Goal: Task Accomplishment & Management: Complete application form

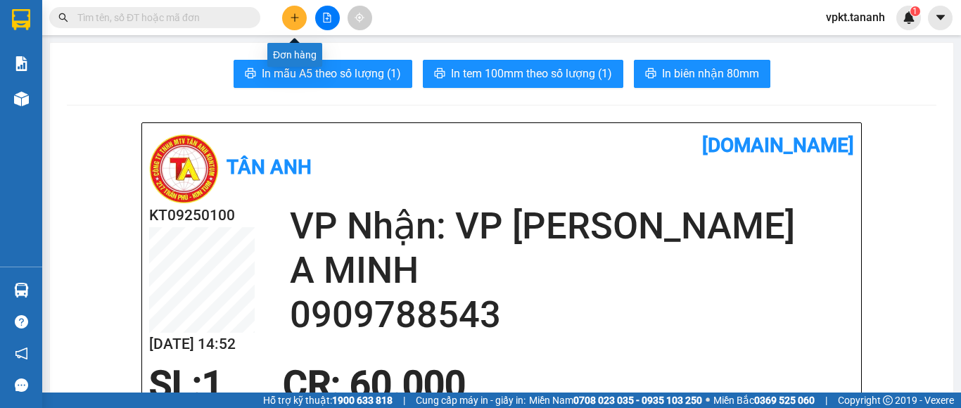
click at [293, 27] on button at bounding box center [294, 18] width 25 height 25
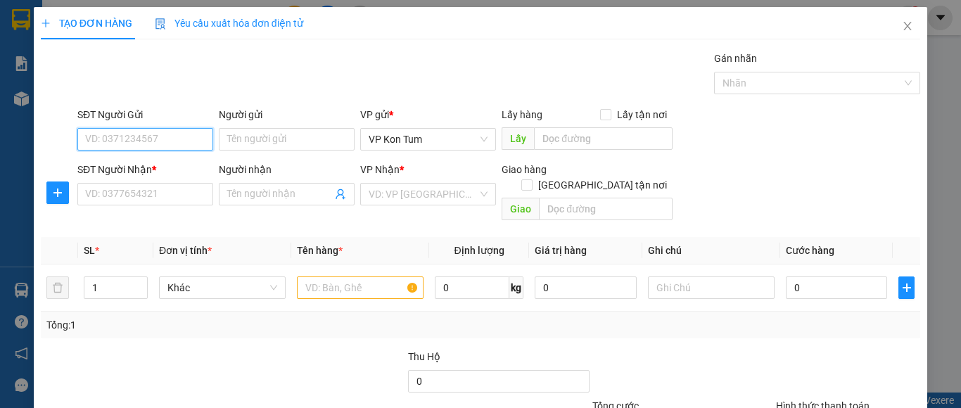
click at [160, 137] on input "SĐT Người Gửi" at bounding box center [145, 139] width 136 height 23
type input "0905766188"
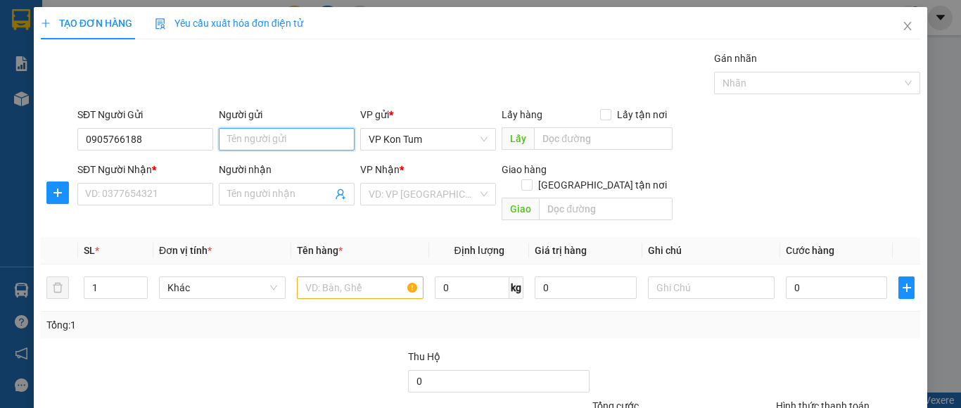
click at [222, 145] on input "Người gửi" at bounding box center [287, 139] width 136 height 23
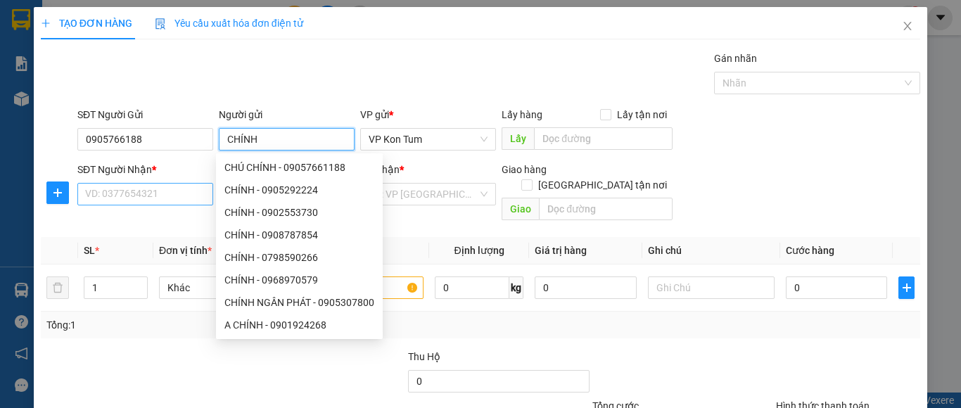
type input "CHÍNH"
click at [177, 187] on input "SĐT Người Nhận *" at bounding box center [145, 194] width 136 height 23
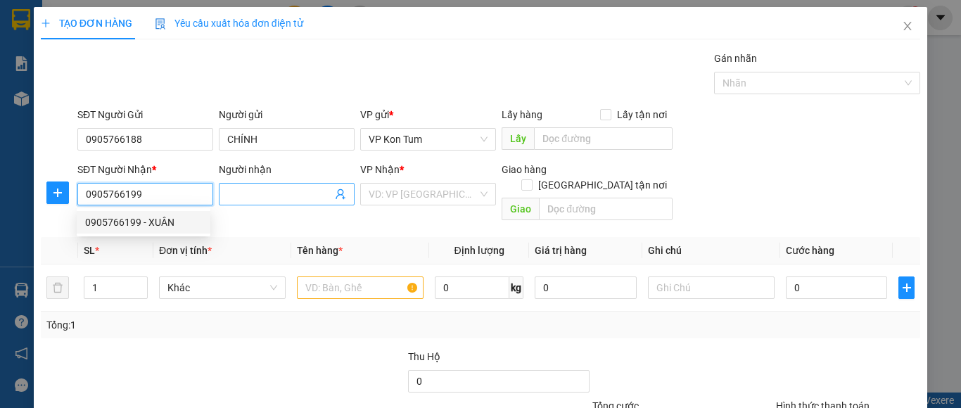
type input "0905766199"
click at [274, 191] on input "Người nhận" at bounding box center [279, 193] width 105 height 15
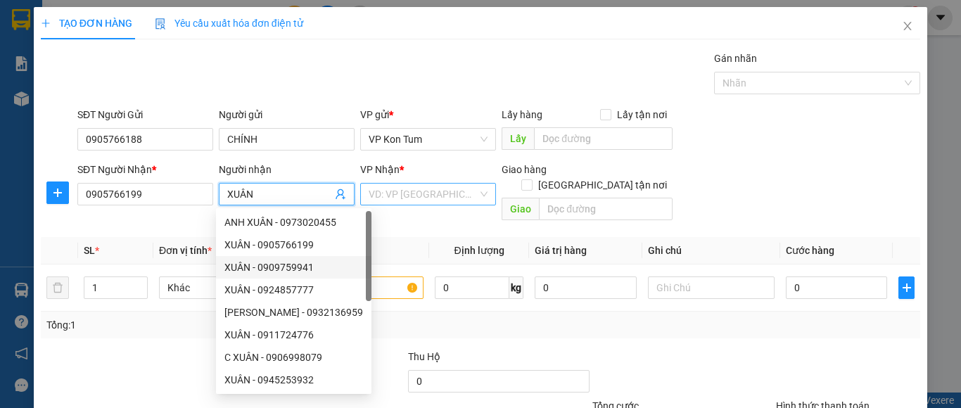
type input "XUÂN"
click at [422, 198] on input "search" at bounding box center [423, 194] width 109 height 21
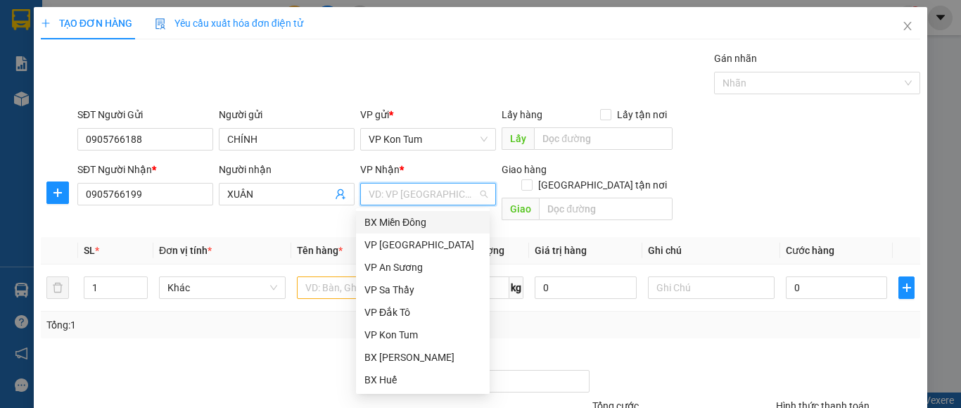
click at [421, 218] on div "BX Miền Đông" at bounding box center [422, 222] width 117 height 15
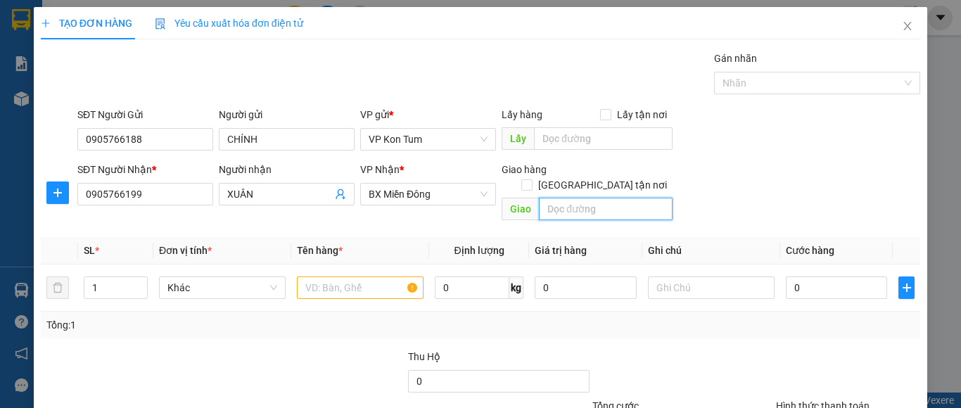
click at [570, 198] on input "text" at bounding box center [606, 209] width 134 height 23
type input "K"
type input "GTN-CR 50K -Q10"
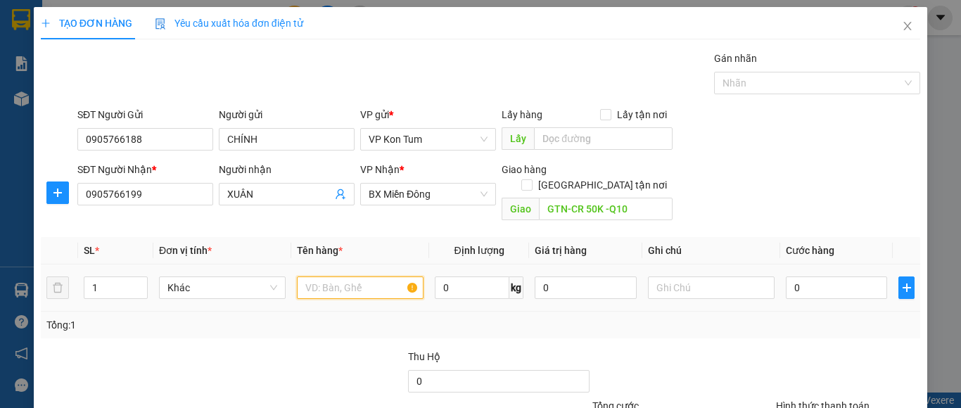
click at [312, 276] on input "text" at bounding box center [360, 287] width 127 height 23
type input "BÌ"
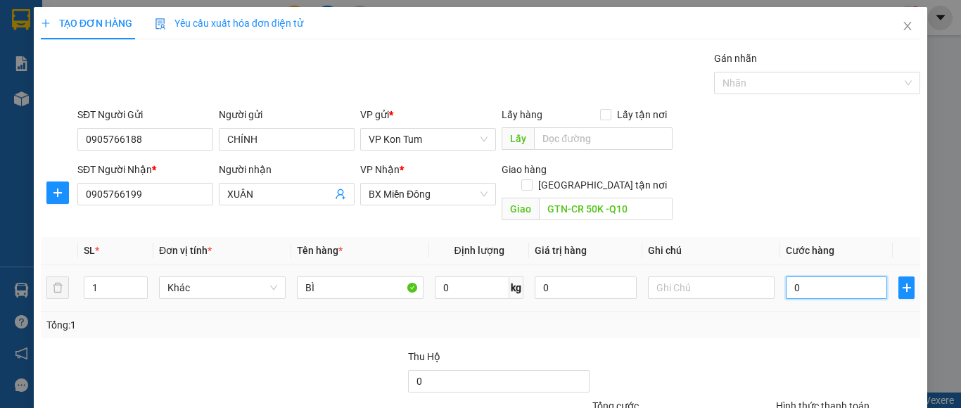
click at [815, 276] on input "0" at bounding box center [836, 287] width 101 height 23
type input "4"
type input "40"
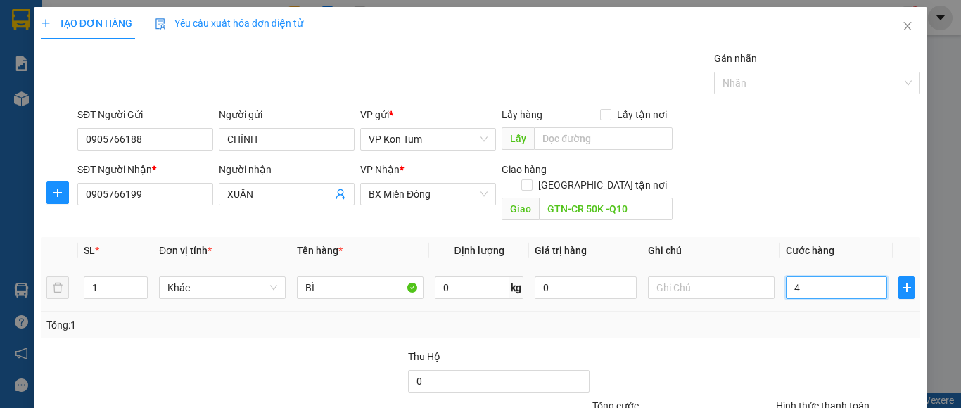
type input "40"
type input "40.000"
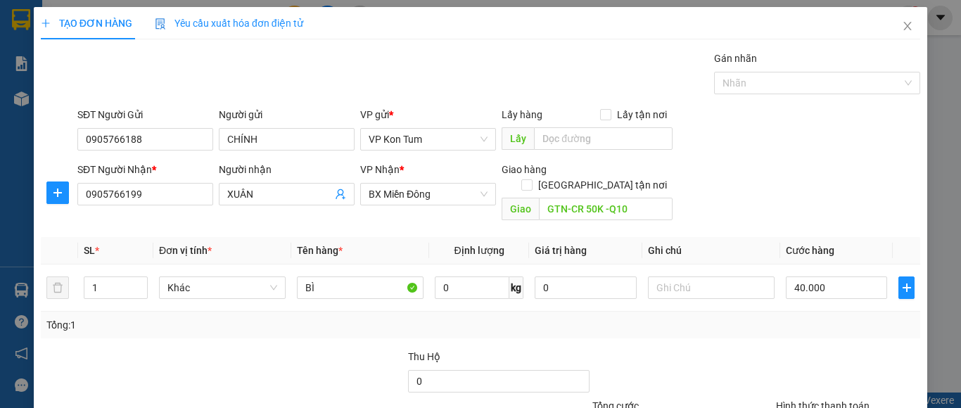
click at [672, 312] on div "Tổng: 1" at bounding box center [480, 325] width 879 height 27
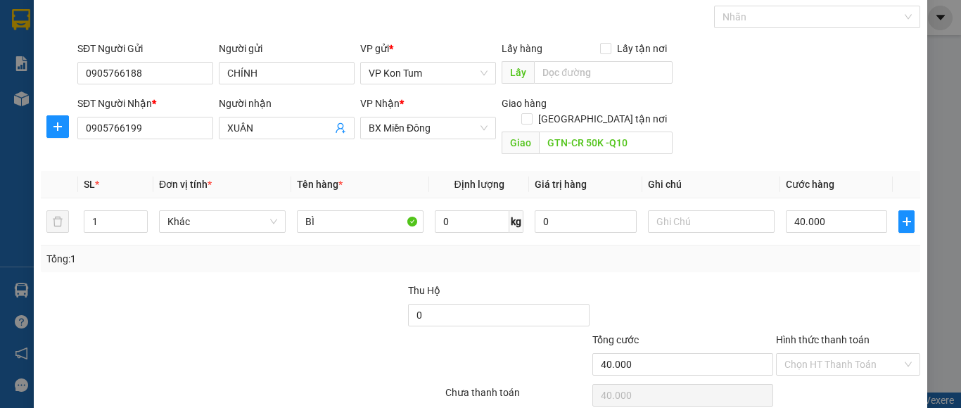
scroll to position [113, 0]
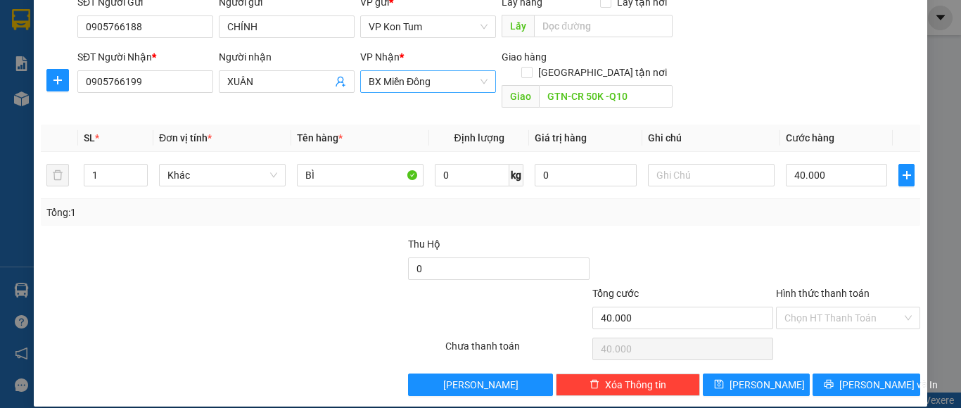
click at [462, 79] on span "BX Miền Đông" at bounding box center [428, 81] width 119 height 21
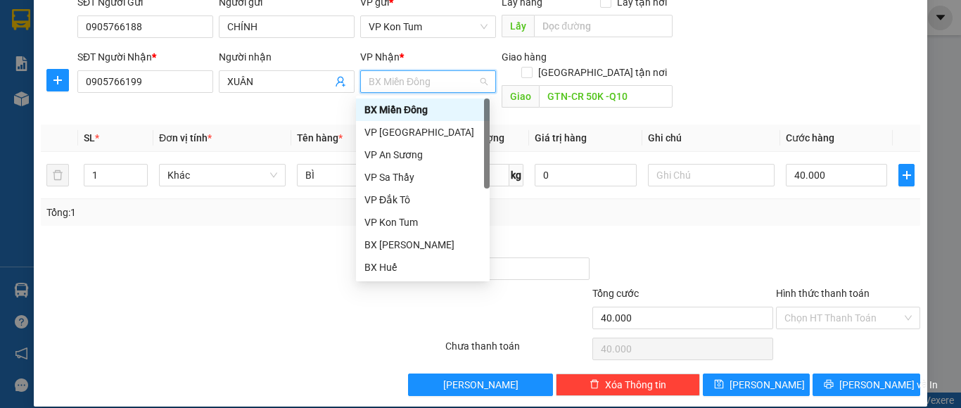
type input "Y"
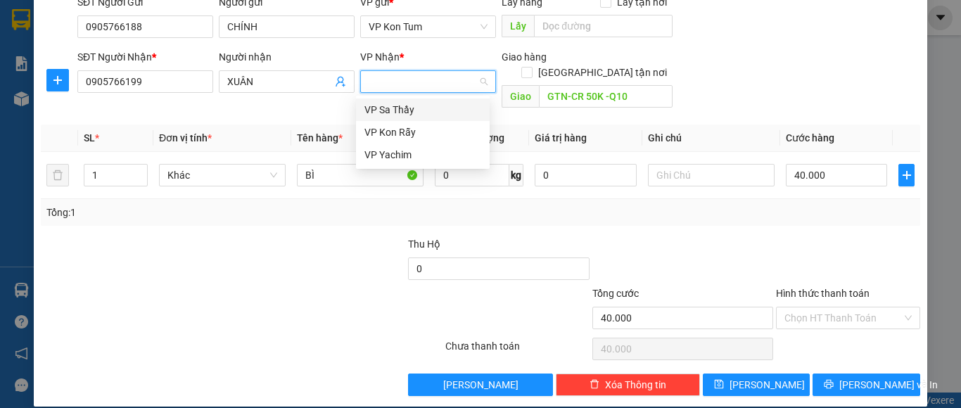
type input "\"
type input "THÀNH"
click at [428, 110] on div "VP [PERSON_NAME]" at bounding box center [422, 109] width 117 height 15
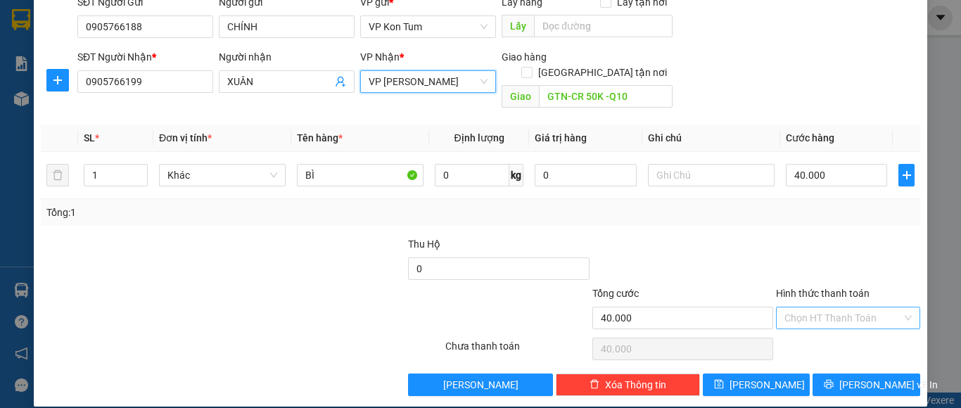
click at [840, 310] on input "Hình thức thanh toán" at bounding box center [842, 317] width 117 height 21
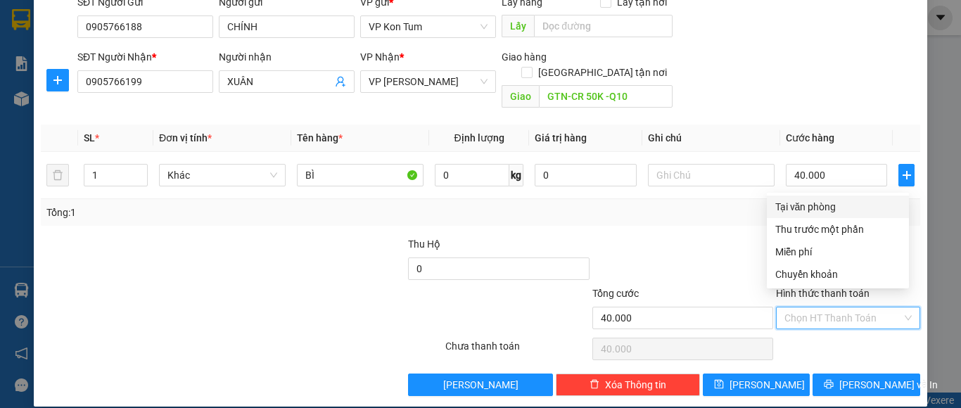
click at [813, 206] on div "Tại văn phòng" at bounding box center [837, 206] width 125 height 15
type input "0"
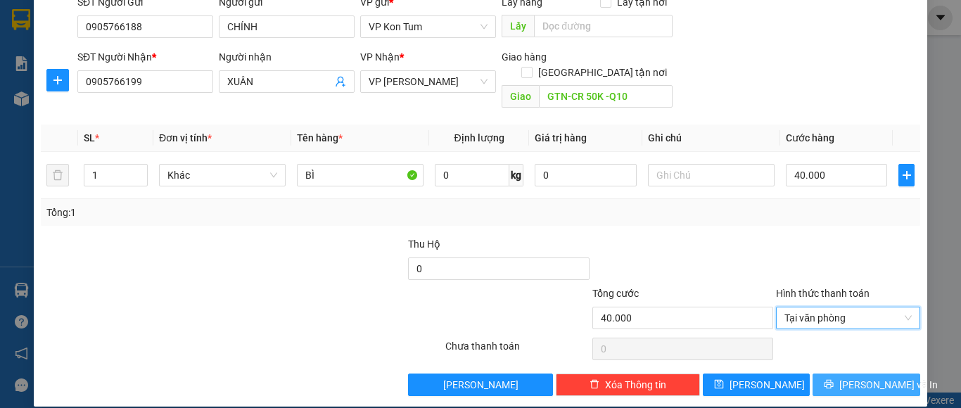
click at [874, 377] on span "[PERSON_NAME] và In" at bounding box center [888, 384] width 98 height 15
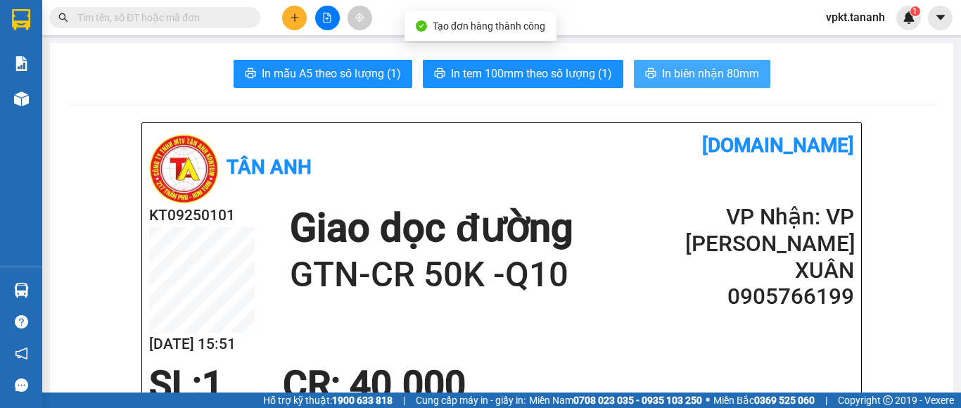
click at [684, 70] on span "In biên nhận 80mm" at bounding box center [710, 74] width 97 height 18
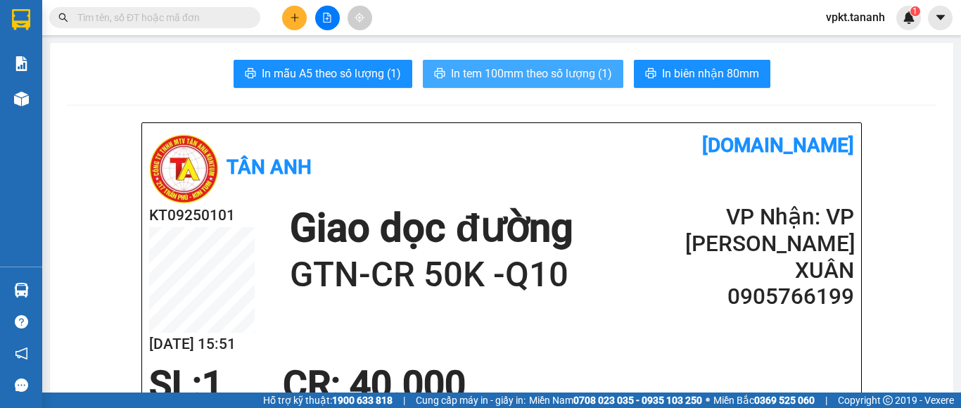
click at [509, 75] on span "In tem 100mm theo số lượng (1)" at bounding box center [531, 74] width 161 height 18
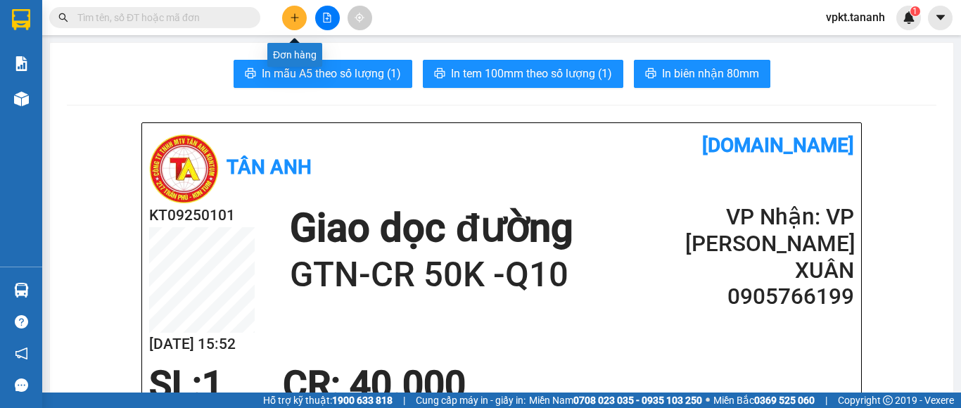
click at [293, 13] on icon "plus" at bounding box center [295, 18] width 10 height 10
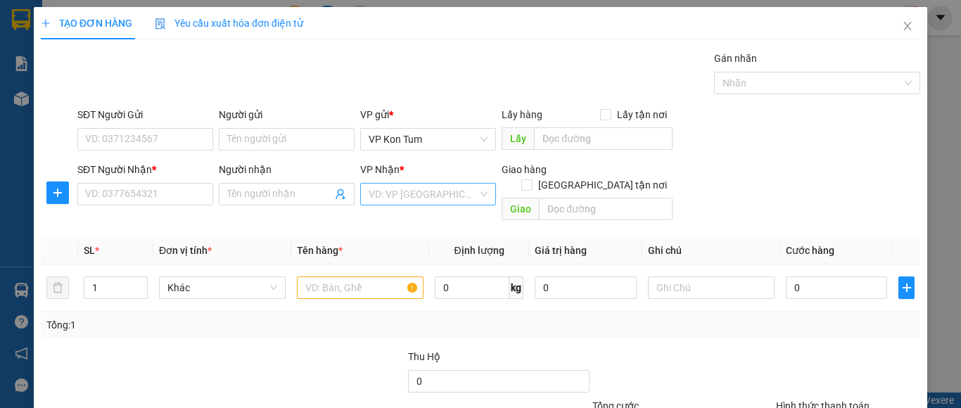
click at [404, 195] on input "search" at bounding box center [423, 194] width 109 height 21
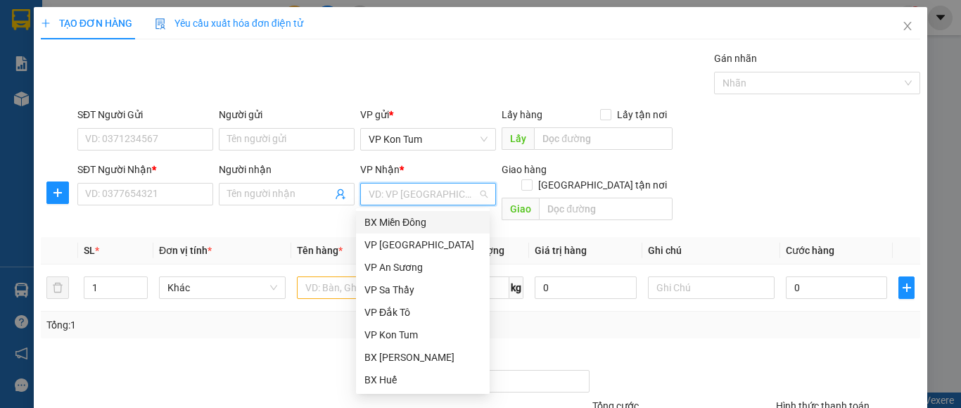
click at [182, 162] on div "SĐT Người Nhận *" at bounding box center [145, 169] width 136 height 15
click at [182, 183] on input "SĐT Người Nhận *" at bounding box center [145, 194] width 136 height 23
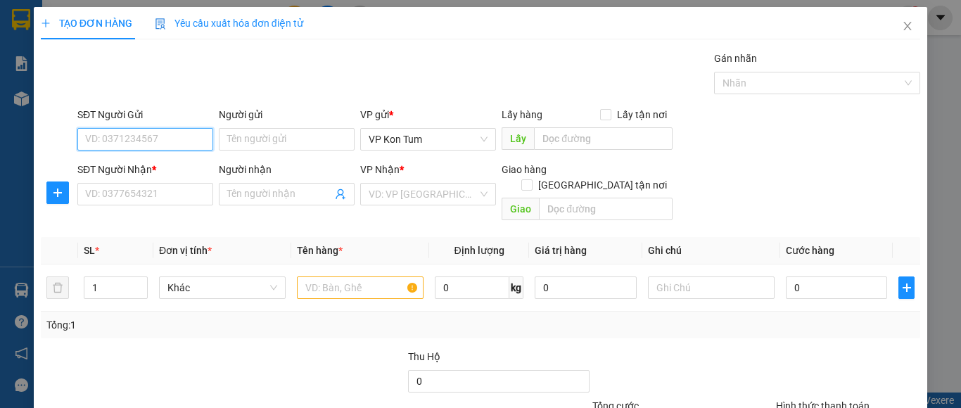
click at [180, 148] on input "SĐT Người Gửi" at bounding box center [145, 139] width 136 height 23
type input "0982771999"
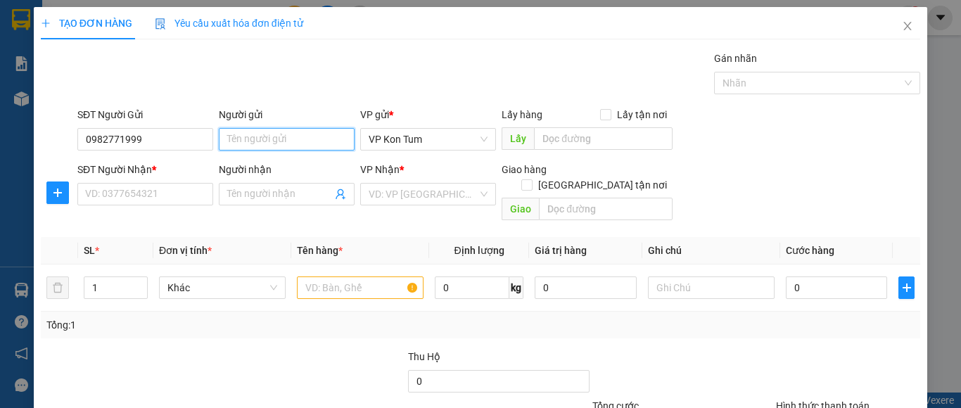
click at [248, 129] on input "Người gửi" at bounding box center [287, 139] width 136 height 23
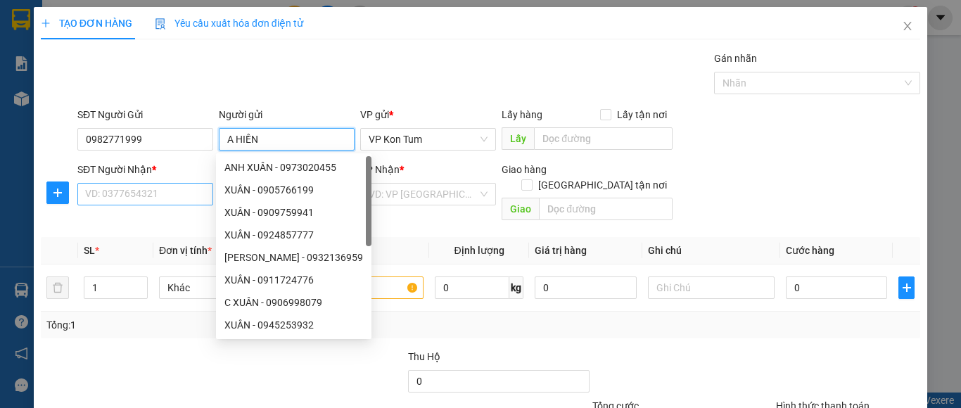
type input "A HIỀN"
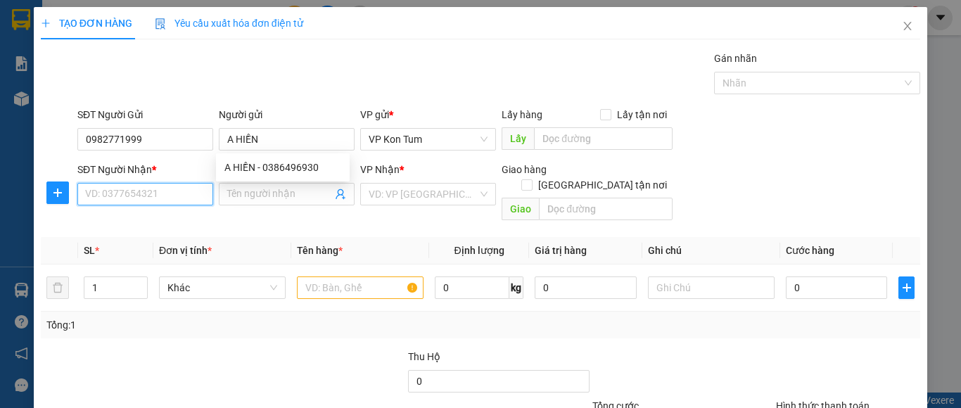
click at [139, 198] on input "SĐT Người Nhận *" at bounding box center [145, 194] width 136 height 23
type input "0396007529"
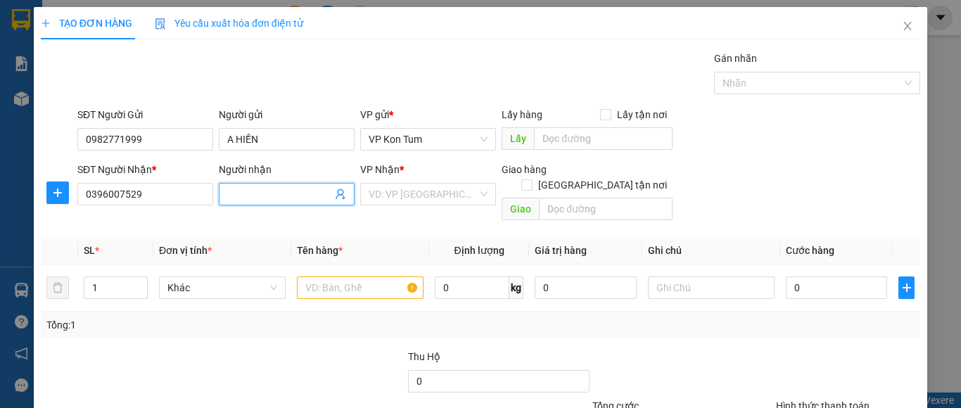
click at [245, 197] on input "Người nhận" at bounding box center [279, 193] width 105 height 15
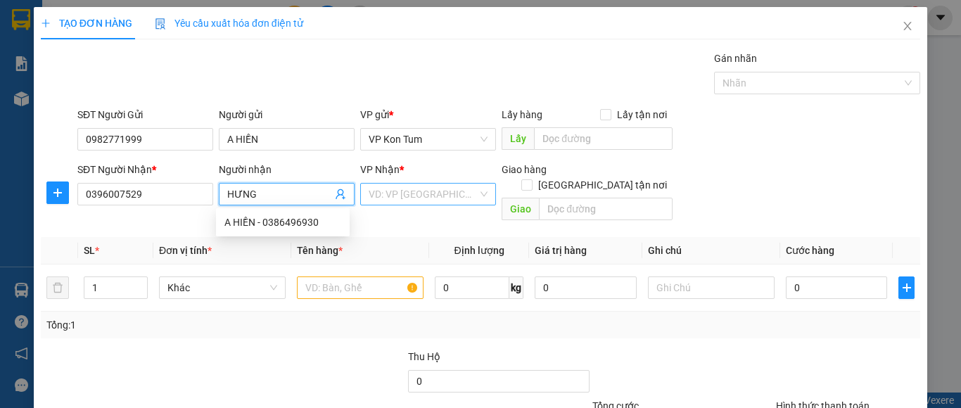
type input "HƯNG"
click at [385, 191] on input "search" at bounding box center [423, 194] width 109 height 21
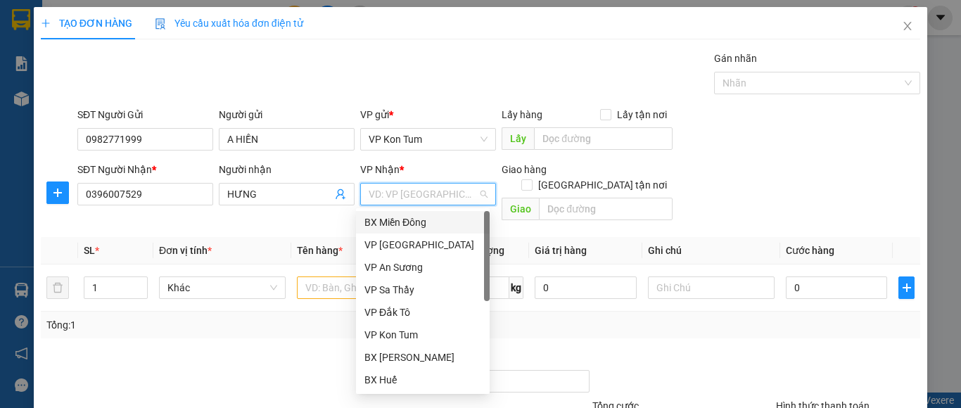
click at [401, 219] on div "BX Miền Đông" at bounding box center [422, 222] width 117 height 15
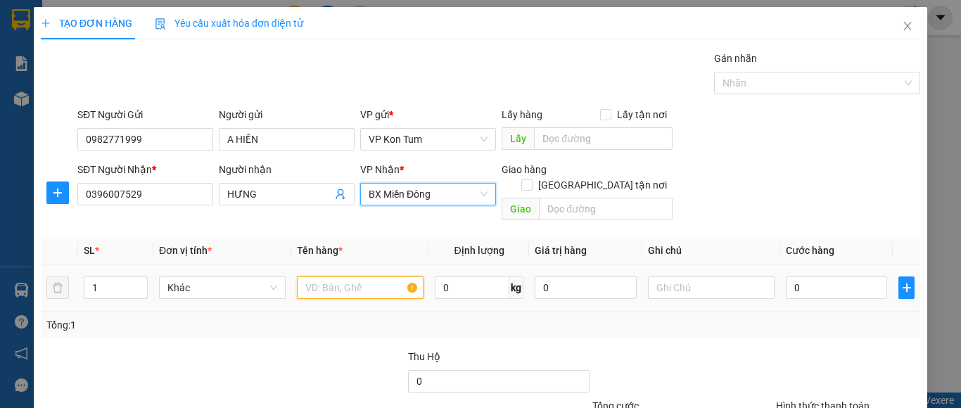
click at [345, 276] on input "text" at bounding box center [360, 287] width 127 height 23
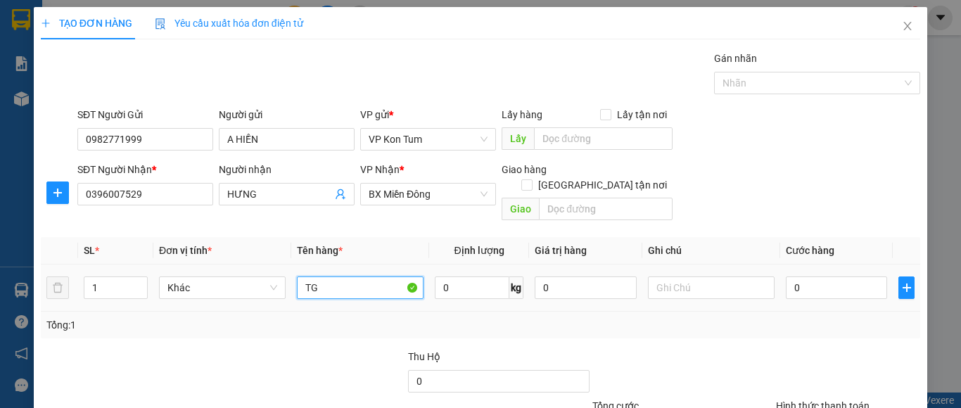
type input "T"
type input "1TG +1 CAN"
click at [800, 276] on input "0" at bounding box center [836, 287] width 101 height 23
type input "9"
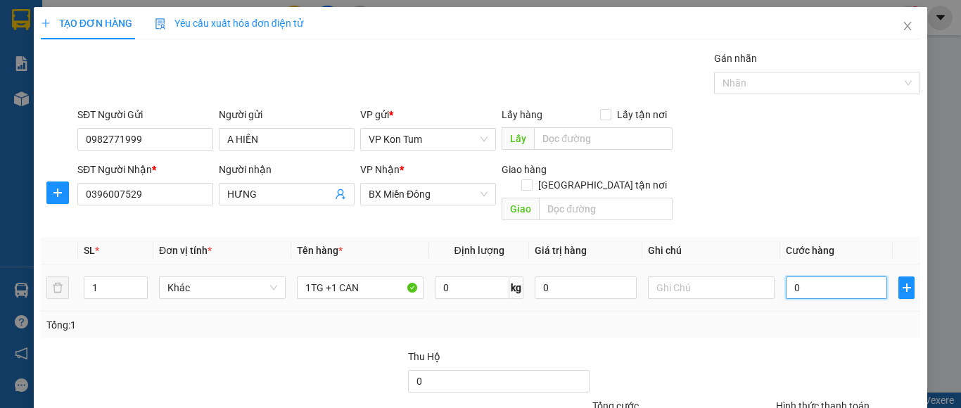
type input "9"
type input "90"
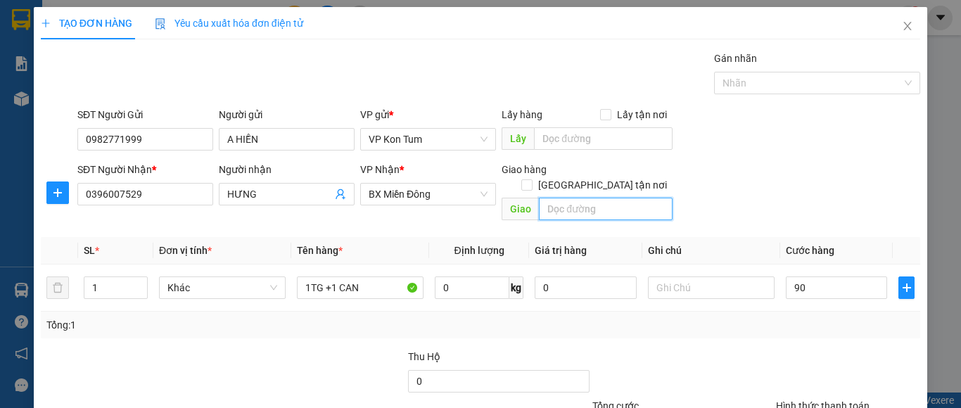
type input "90.000"
click at [570, 198] on input "text" at bounding box center [606, 209] width 134 height 23
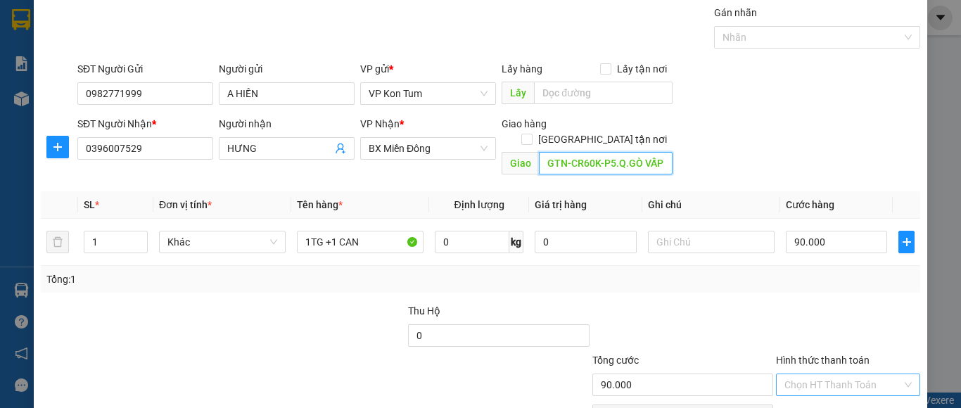
scroll to position [70, 0]
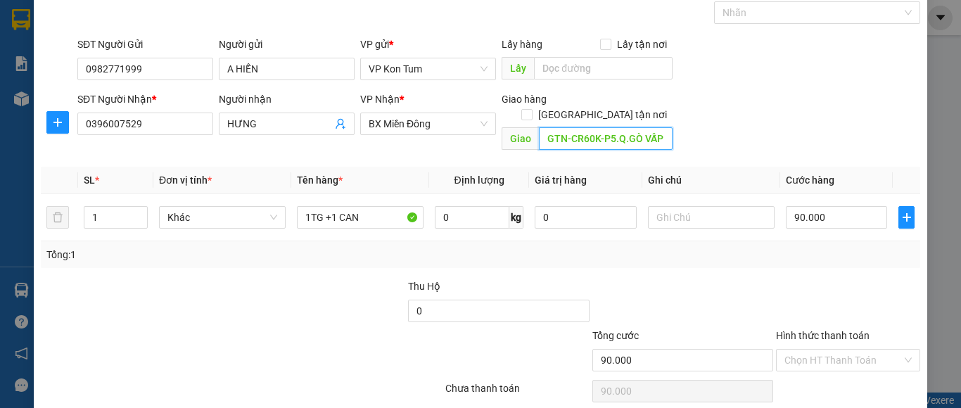
type input "GTN-CR60K-P5.Q.GÒ VẤP"
click at [785, 328] on div "Hình thức thanh toán" at bounding box center [848, 338] width 144 height 21
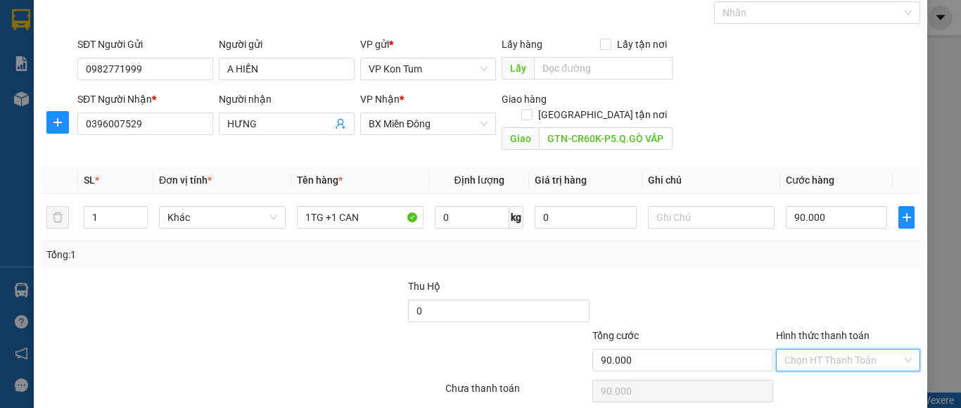
click at [797, 350] on input "Hình thức thanh toán" at bounding box center [842, 360] width 117 height 21
click at [817, 248] on div "Tại văn phòng" at bounding box center [837, 248] width 125 height 15
type input "0"
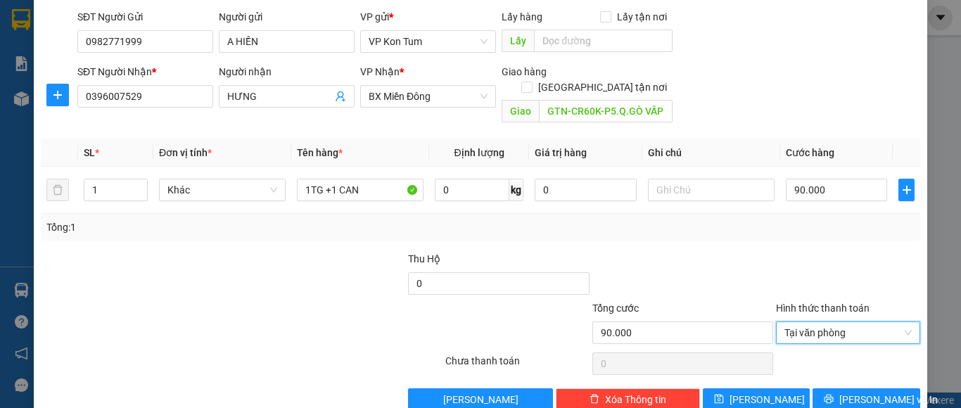
scroll to position [113, 0]
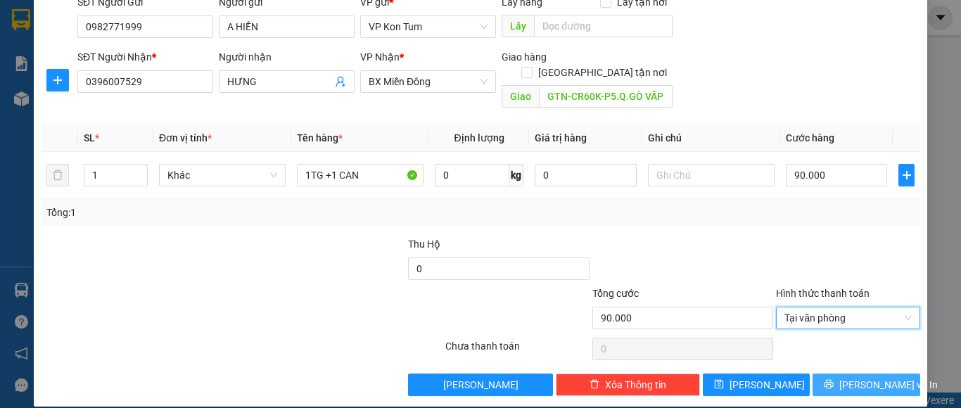
click at [834, 380] on icon "printer" at bounding box center [828, 384] width 9 height 9
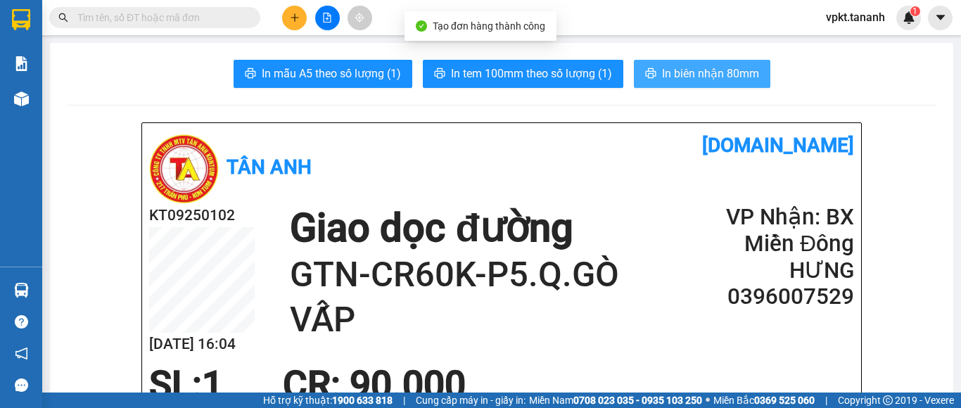
click at [680, 71] on span "In biên nhận 80mm" at bounding box center [710, 74] width 97 height 18
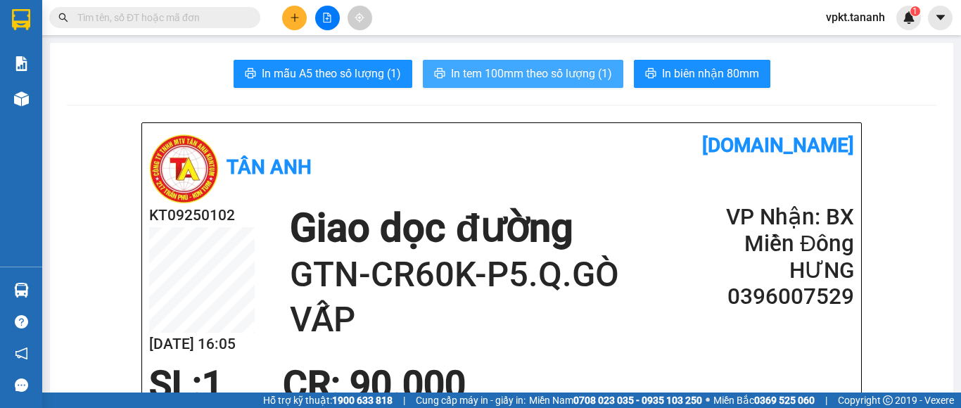
click at [500, 84] on button "In tem 100mm theo số lượng (1)" at bounding box center [523, 74] width 200 height 28
click at [499, 79] on span "In tem 100mm theo số lượng (1)" at bounding box center [531, 74] width 161 height 18
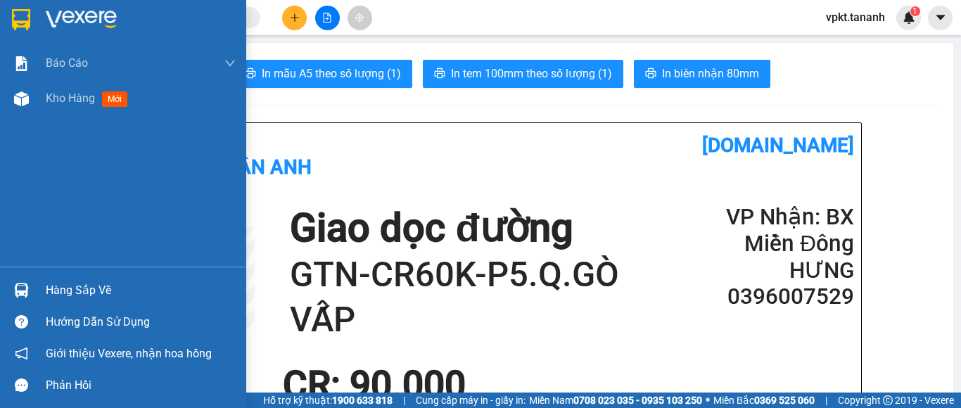
click at [40, 14] on div at bounding box center [123, 23] width 246 height 46
click at [3, 20] on div at bounding box center [123, 23] width 246 height 46
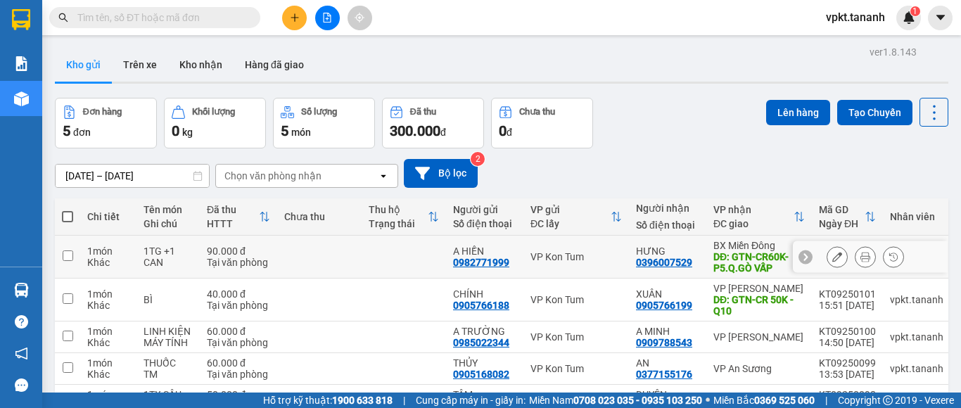
click at [830, 260] on button at bounding box center [837, 257] width 20 height 25
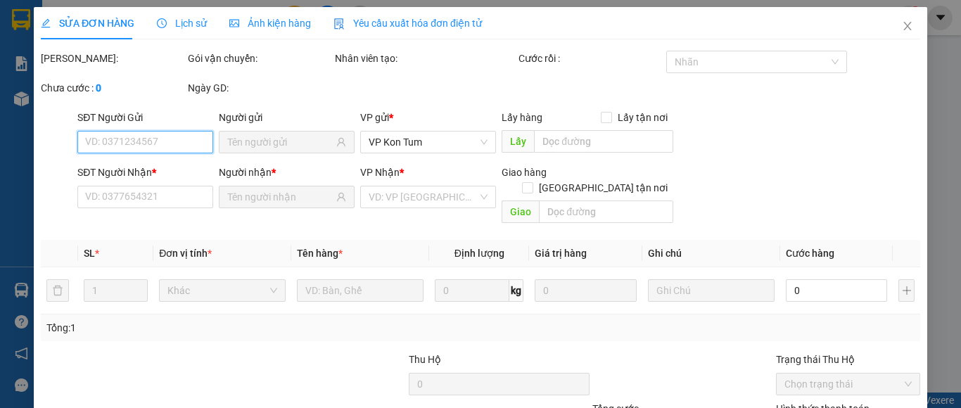
type input "0982771999"
type input "0396007529"
type input "GTN-CR60K-P5.Q.GÒ VẤP"
type input "90.000"
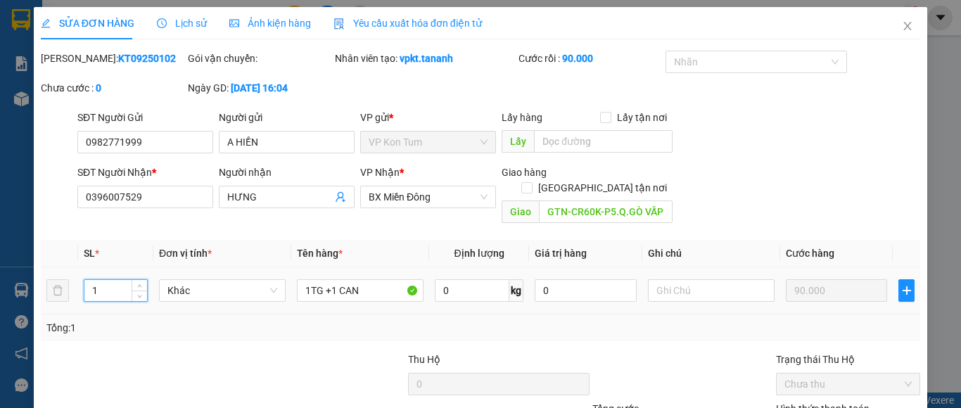
click at [102, 280] on input "1" at bounding box center [115, 290] width 63 height 21
type input "2"
click at [188, 361] on div at bounding box center [131, 376] width 184 height 49
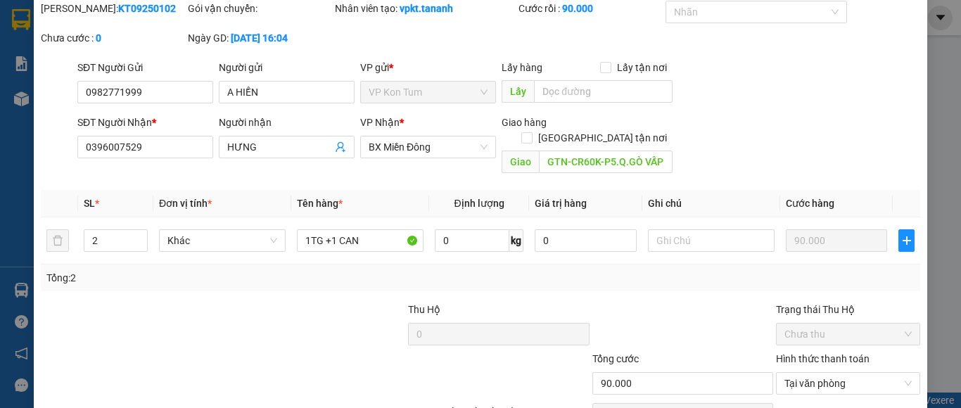
scroll to position [115, 0]
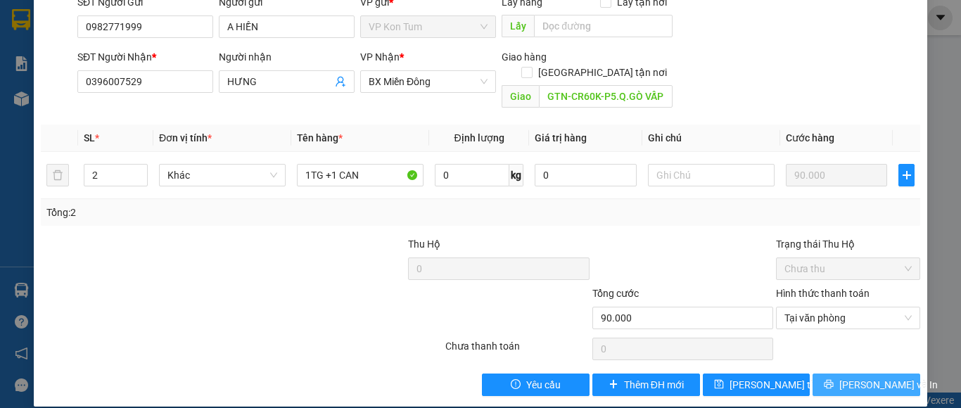
click at [865, 377] on span "[PERSON_NAME] và In" at bounding box center [888, 384] width 98 height 15
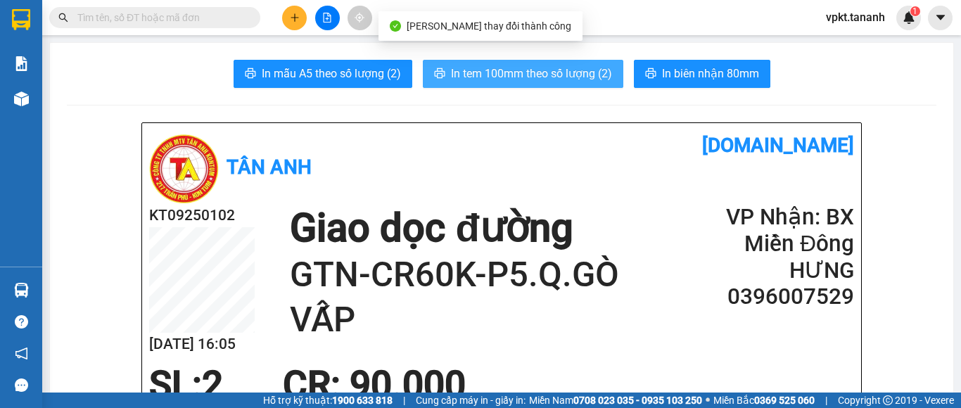
click at [501, 80] on span "In tem 100mm theo số lượng (2)" at bounding box center [531, 74] width 161 height 18
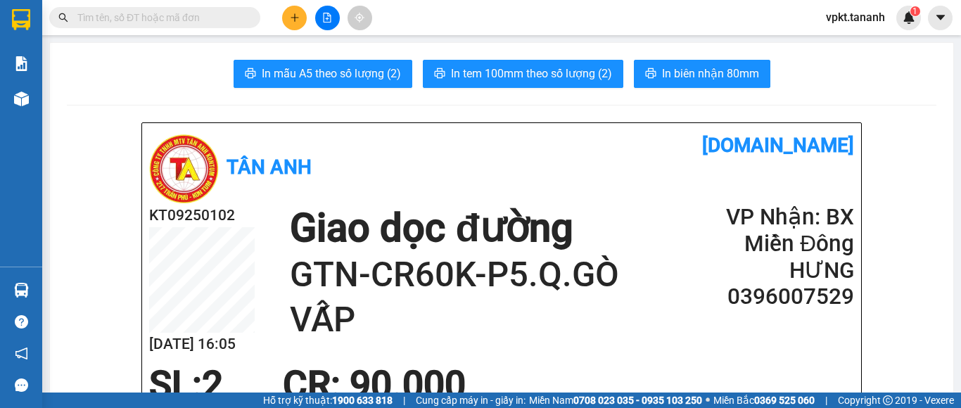
click at [288, 20] on button at bounding box center [294, 18] width 25 height 25
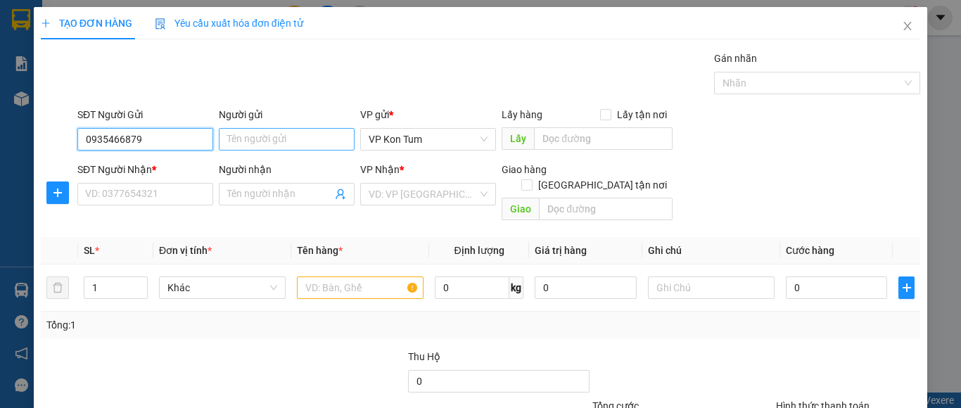
type input "0935466879"
click at [248, 140] on input "Người gửi" at bounding box center [287, 139] width 136 height 23
drag, startPoint x: 255, startPoint y: 139, endPoint x: 317, endPoint y: 141, distance: 62.7
click at [317, 141] on input "A DUY 0906718005" at bounding box center [287, 139] width 136 height 23
type input "A DUY"
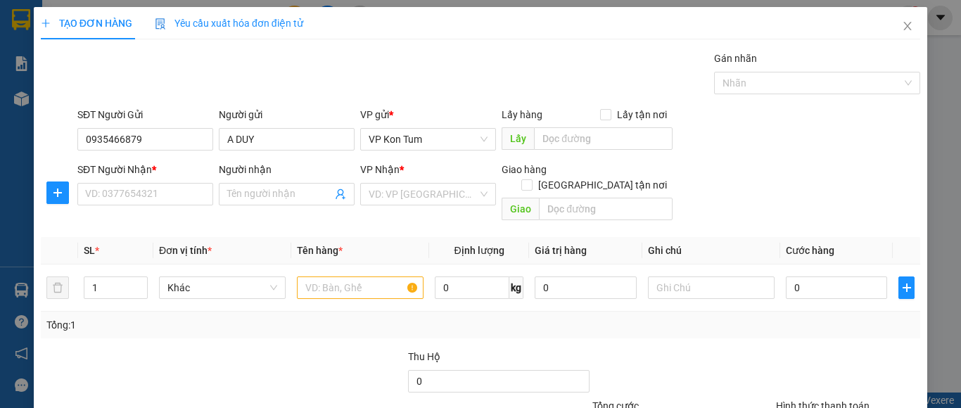
click at [150, 210] on div "SĐT Người Nhận * VD: 0377654321" at bounding box center [145, 186] width 136 height 49
click at [144, 196] on input "SĐT Người Nhận *" at bounding box center [145, 194] width 136 height 23
paste input "0906718005"
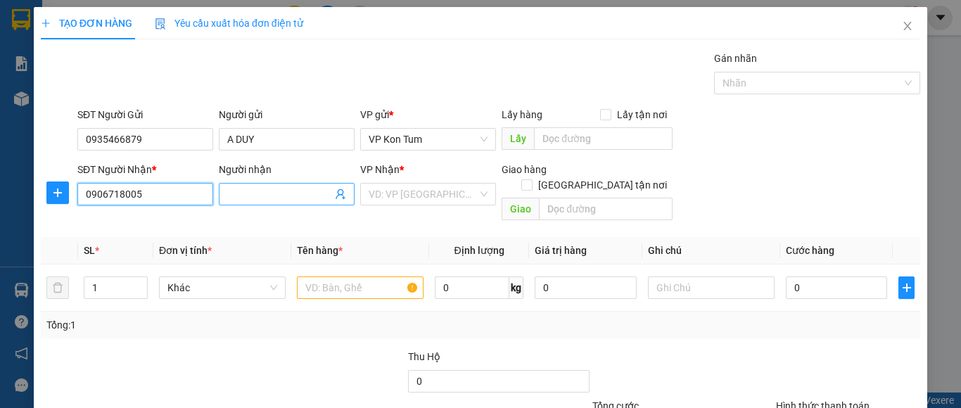
type input "0906718005"
click at [278, 189] on input "Người nhận" at bounding box center [279, 193] width 105 height 15
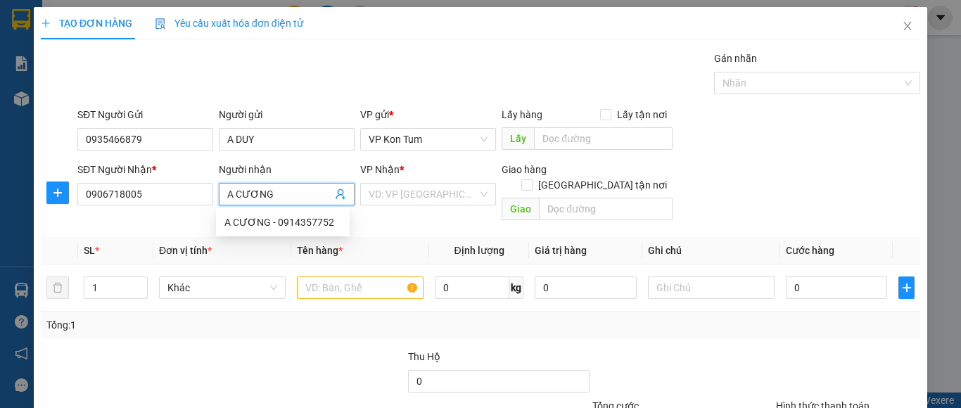
type input "A CƯƠNG"
click at [445, 178] on div "VP Nhận *" at bounding box center [428, 172] width 136 height 21
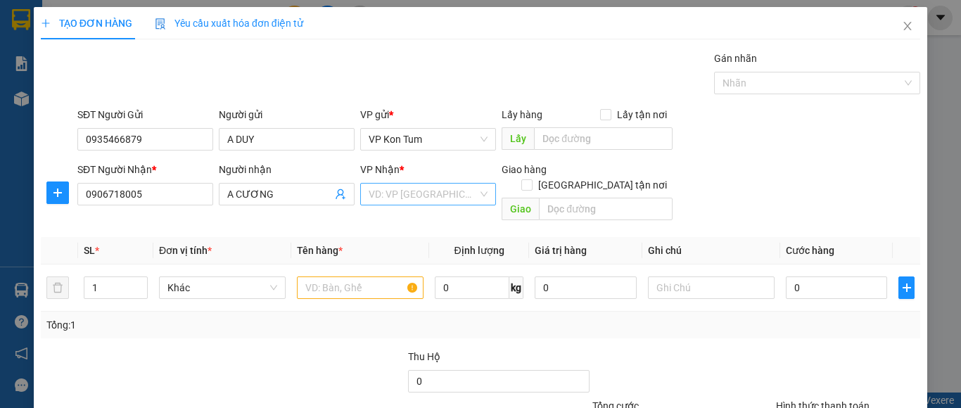
click at [439, 194] on input "search" at bounding box center [423, 194] width 109 height 21
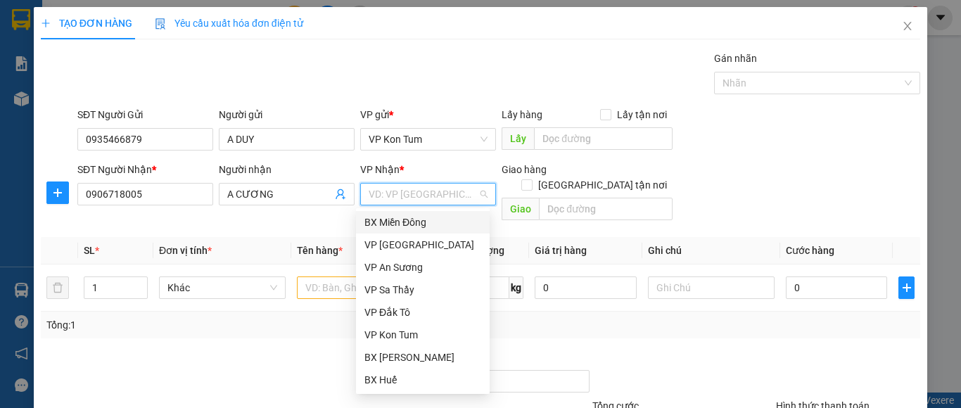
click at [421, 224] on div "BX Miền Đông" at bounding box center [422, 222] width 117 height 15
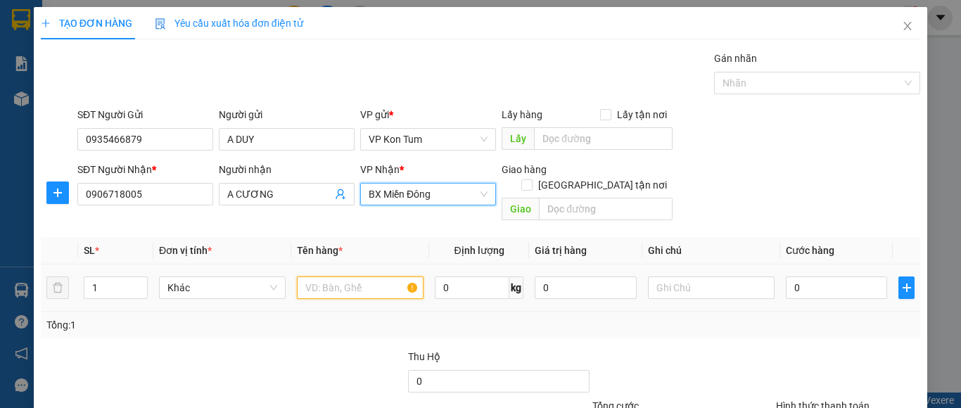
click at [321, 279] on input "text" at bounding box center [360, 287] width 127 height 23
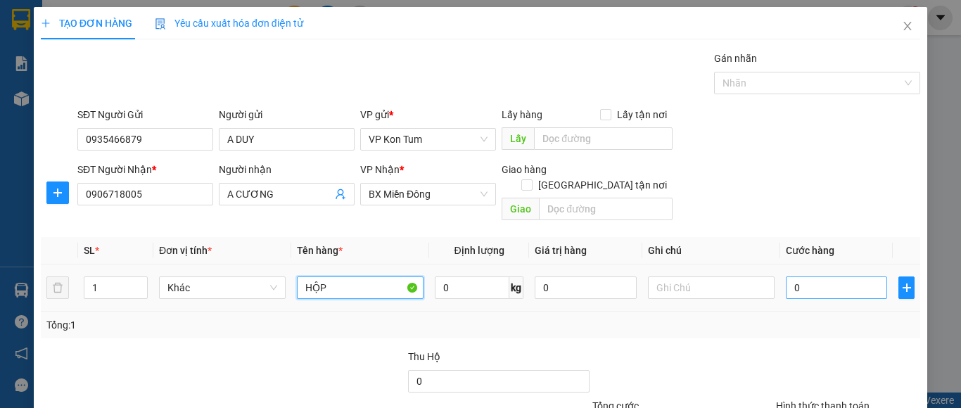
type input "HỘP"
click at [805, 276] on input "0" at bounding box center [836, 287] width 101 height 23
type input "4"
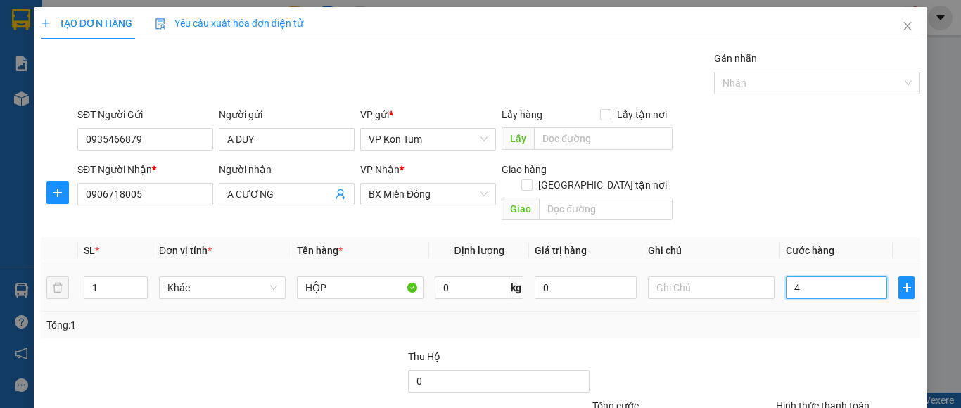
type input "44"
type input "4"
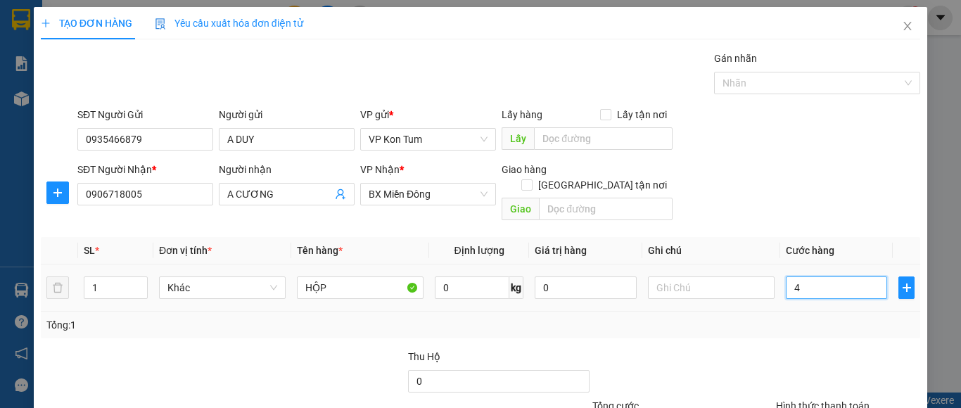
type input "4"
type input "40"
type input "40.000"
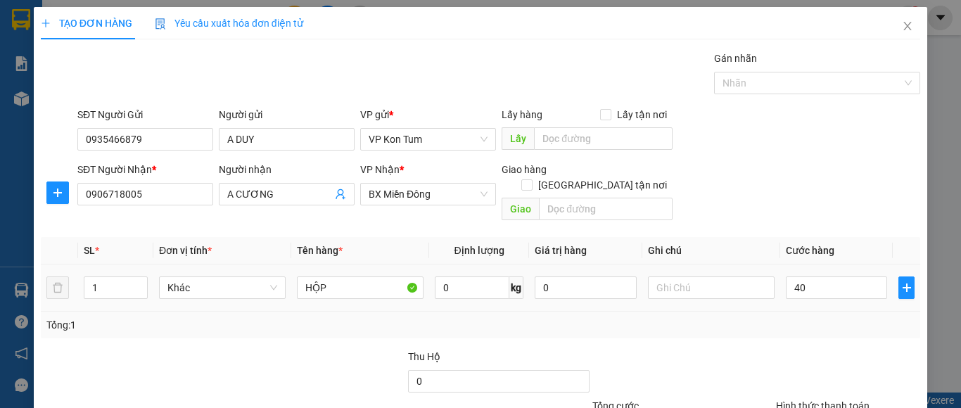
type input "40.000"
click at [808, 317] on div "Tổng: 1" at bounding box center [480, 324] width 868 height 15
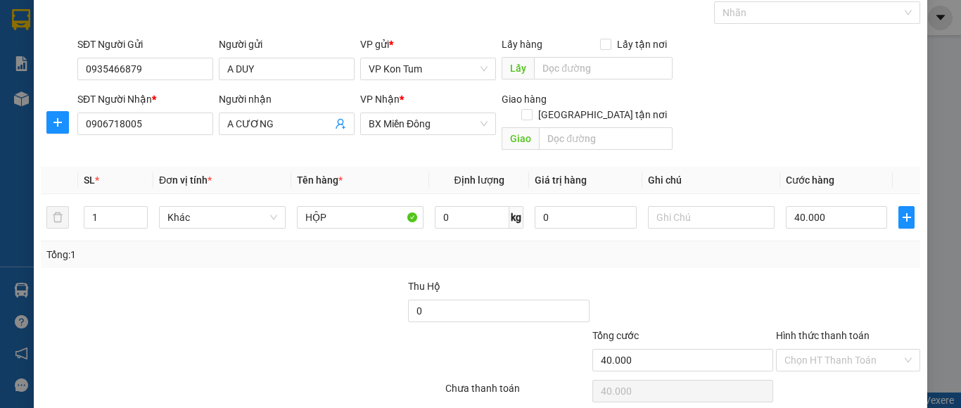
scroll to position [113, 0]
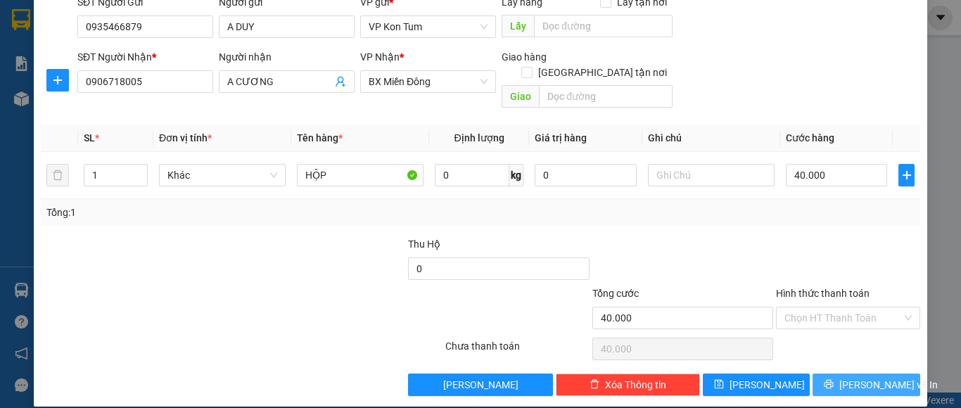
click at [831, 380] on icon "printer" at bounding box center [828, 384] width 9 height 9
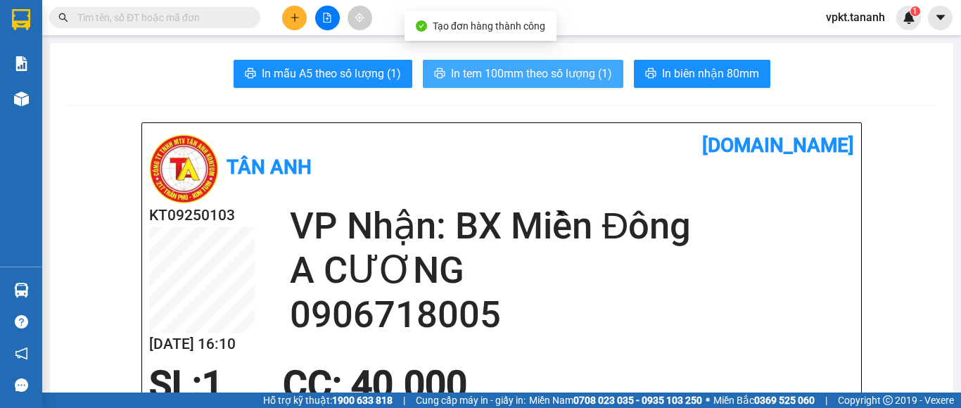
click at [594, 80] on span "In tem 100mm theo số lượng (1)" at bounding box center [531, 74] width 161 height 18
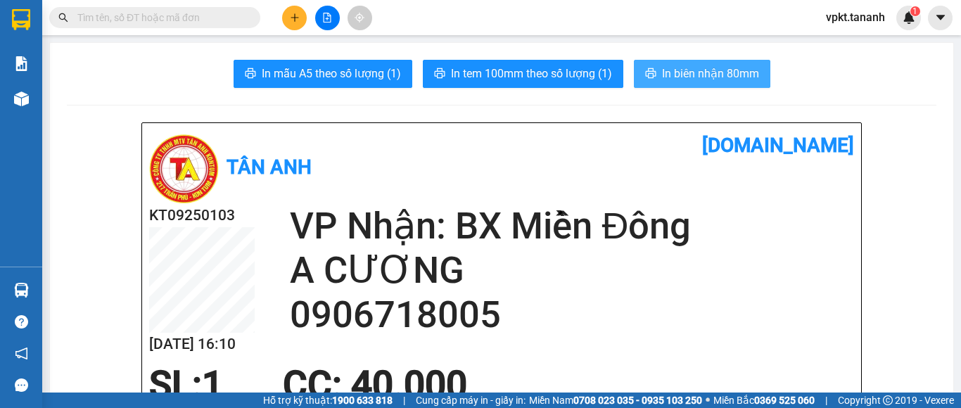
click at [695, 79] on span "In biên nhận 80mm" at bounding box center [710, 74] width 97 height 18
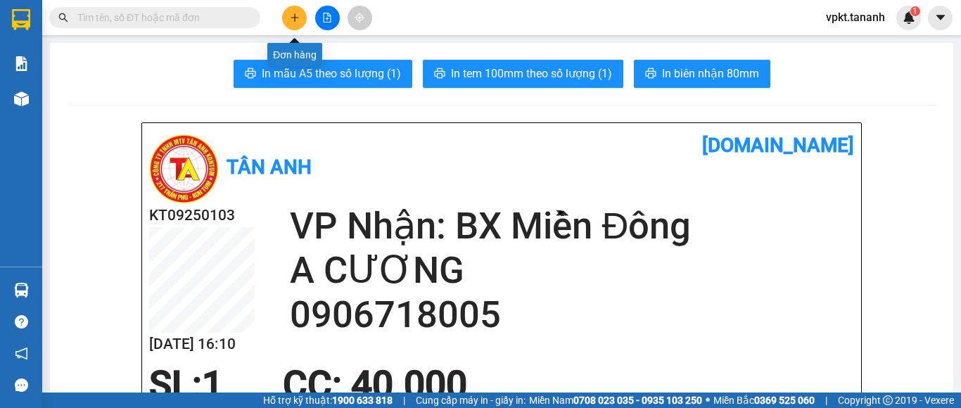
click at [291, 15] on icon "plus" at bounding box center [295, 18] width 10 height 10
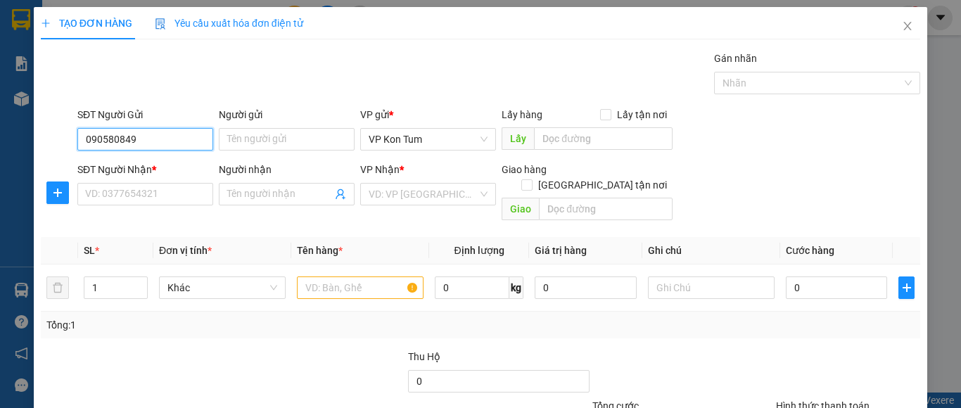
type input "0905808492"
click at [198, 169] on div "0905808492 - THUẬN" at bounding box center [143, 167] width 117 height 15
type input "THUẬN"
type input "0937177633"
type input "HUYỀN"
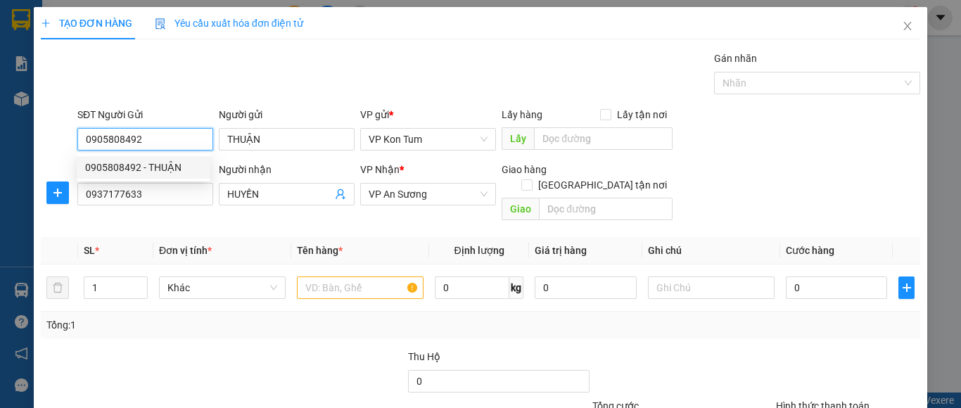
type input "50.000"
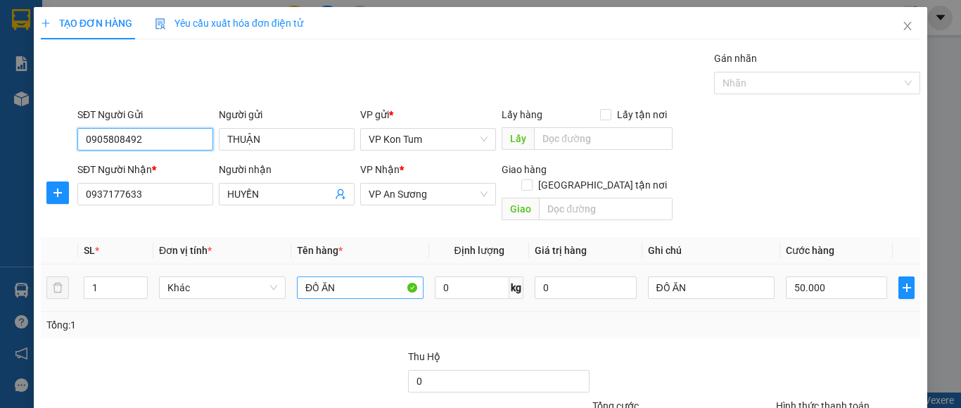
type input "0905808492"
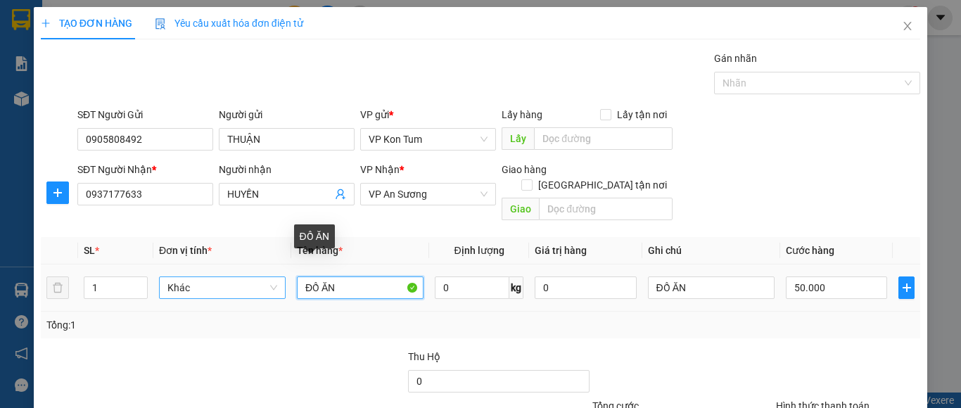
drag, startPoint x: 338, startPoint y: 272, endPoint x: 279, endPoint y: 278, distance: 60.1
click at [281, 276] on tr "1 Khác ĐỒ ĂN 0 kg 0 ĐỒ ĂN 50.000" at bounding box center [480, 287] width 879 height 47
type input "HỒ SƠ"
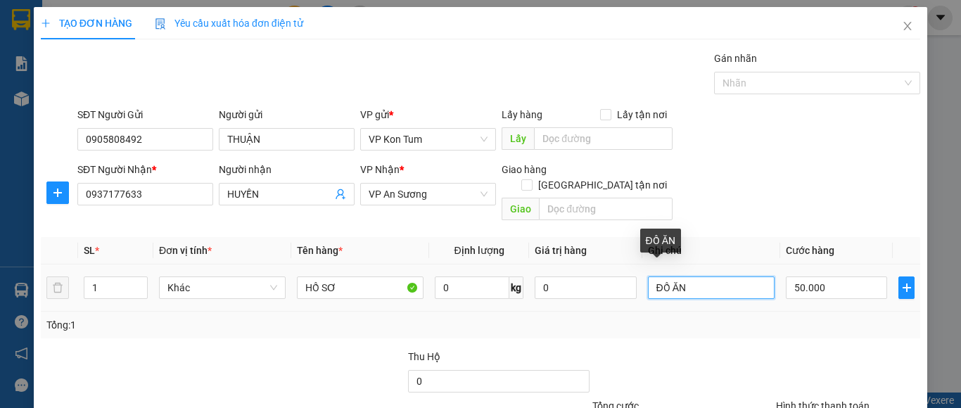
drag, startPoint x: 698, startPoint y: 273, endPoint x: 621, endPoint y: 291, distance: 79.5
click at [621, 291] on tr "1 Khác HỒ SƠ 0 kg 0 ĐỒ ĂN 50.000" at bounding box center [480, 287] width 879 height 47
click at [628, 317] on div "Tổng: 1" at bounding box center [480, 324] width 868 height 15
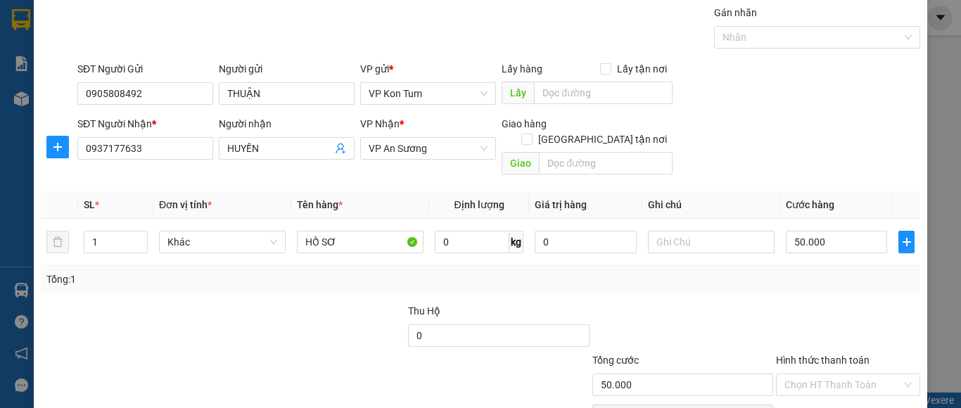
scroll to position [70, 0]
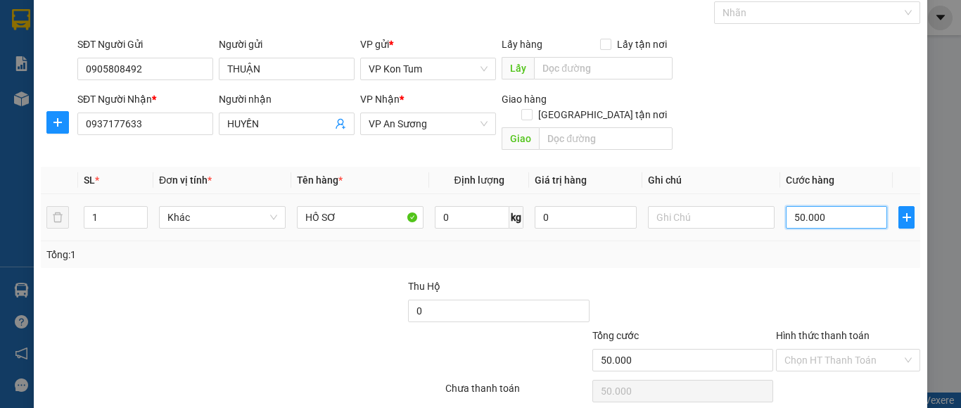
click at [838, 206] on input "50.000" at bounding box center [836, 217] width 101 height 23
type input "4"
type input "40"
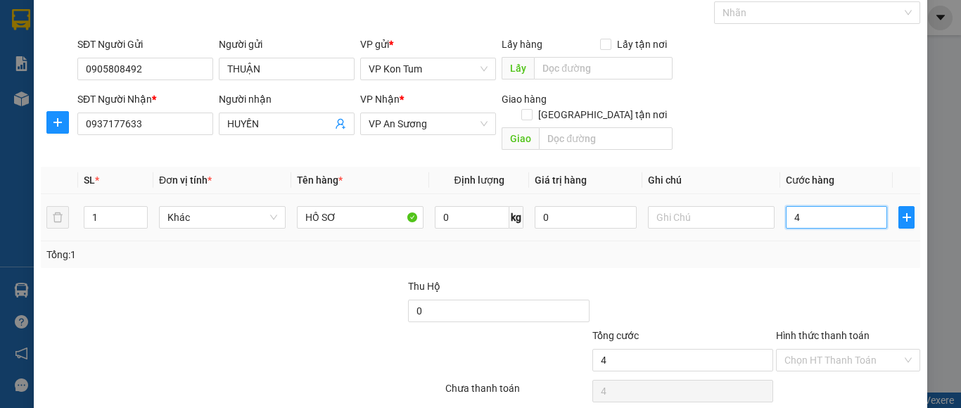
type input "40"
type input "40.000"
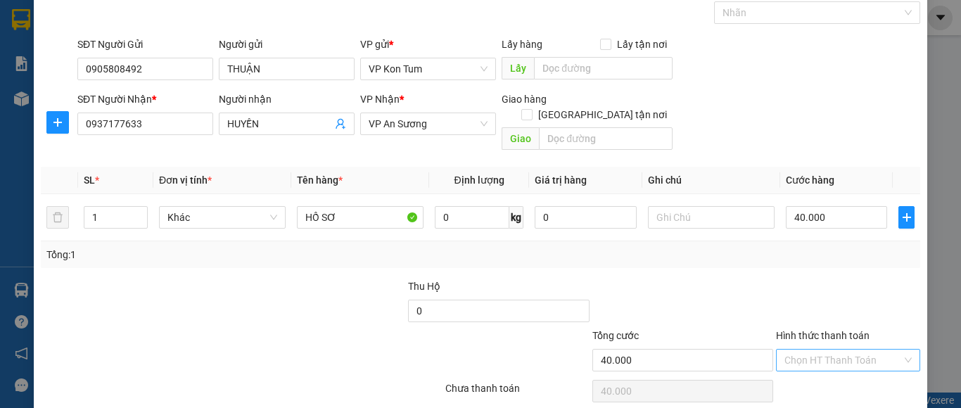
click at [820, 350] on input "Hình thức thanh toán" at bounding box center [842, 360] width 117 height 21
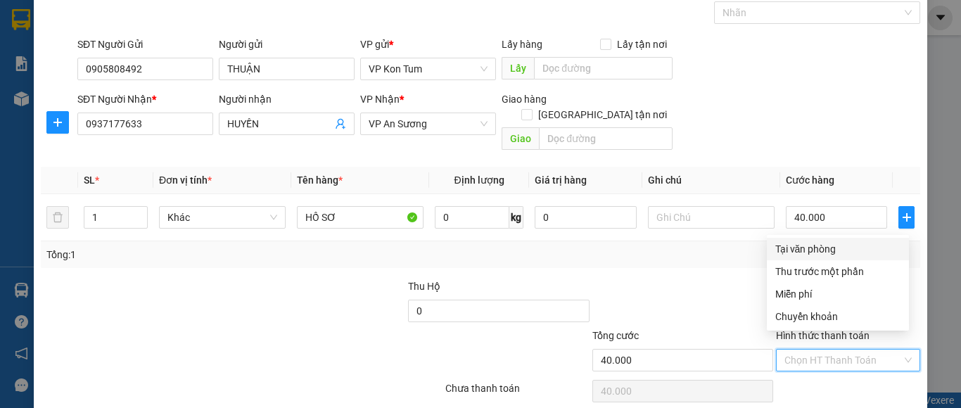
click at [791, 251] on div "Tại văn phòng" at bounding box center [837, 248] width 125 height 15
type input "0"
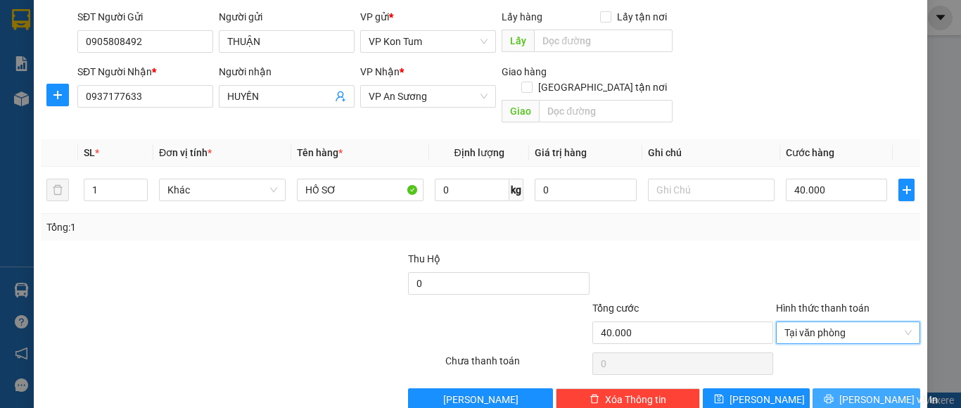
scroll to position [113, 0]
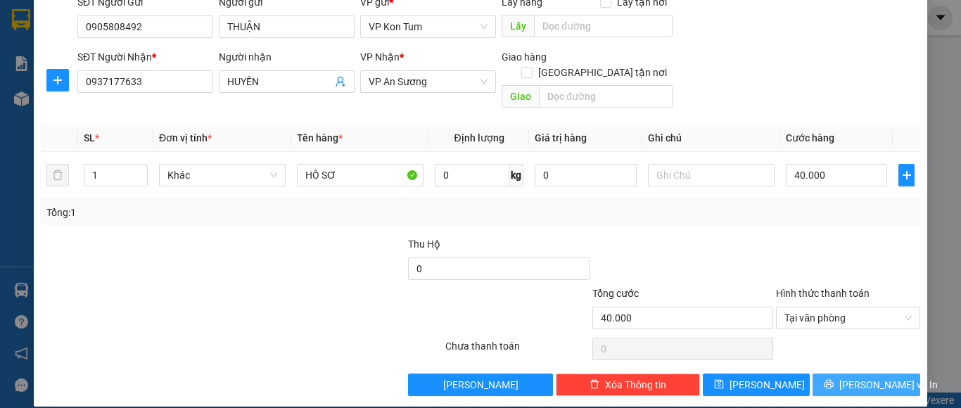
click at [844, 377] on span "[PERSON_NAME] và In" at bounding box center [888, 384] width 98 height 15
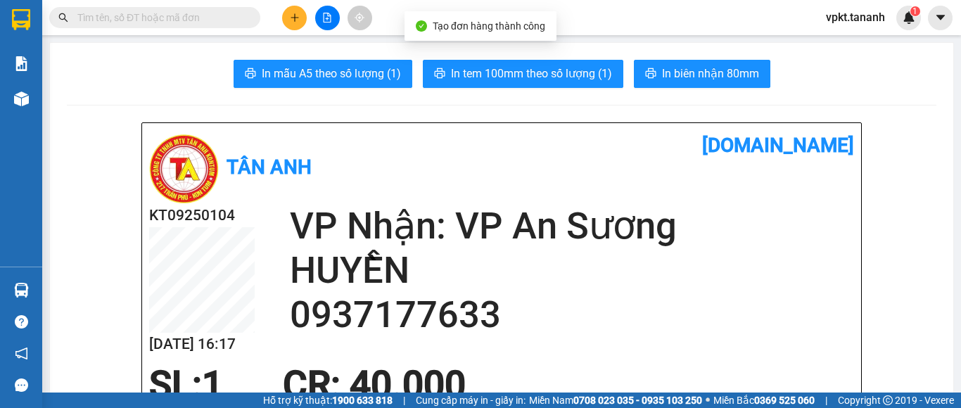
click at [687, 72] on span "In biên nhận 80mm" at bounding box center [710, 74] width 97 height 18
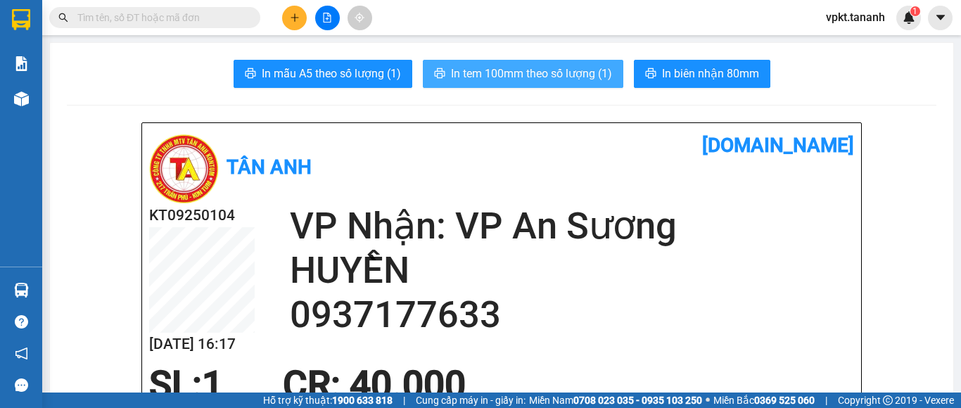
click at [518, 80] on span "In tem 100mm theo số lượng (1)" at bounding box center [531, 74] width 161 height 18
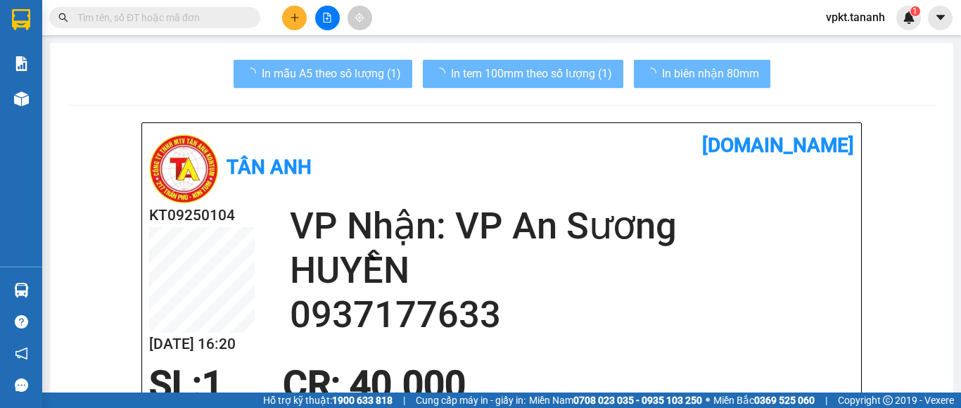
click at [291, 16] on icon "plus" at bounding box center [295, 18] width 10 height 10
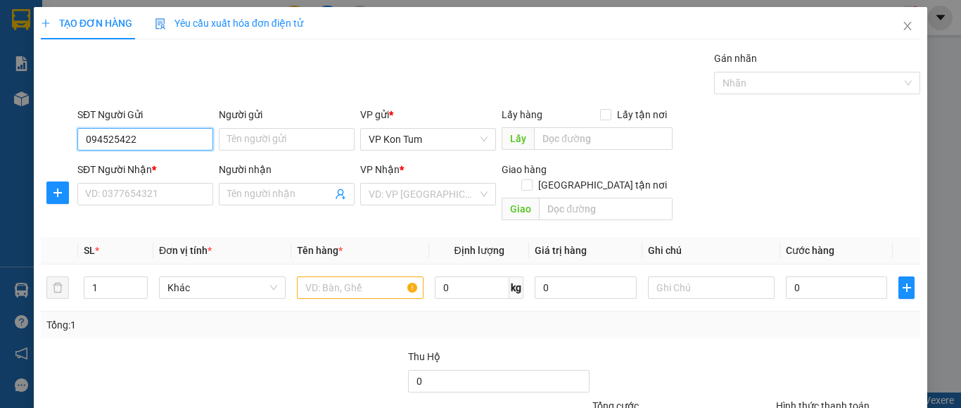
type input "0945254222"
click at [219, 172] on div "0945254222 - NHA KHOA HẠNH PHÚC" at bounding box center [170, 167] width 170 height 15
type input "NHA KHOA HẠNH PHÚC"
type input "0913129199"
type input "LAB [PERSON_NAME]"
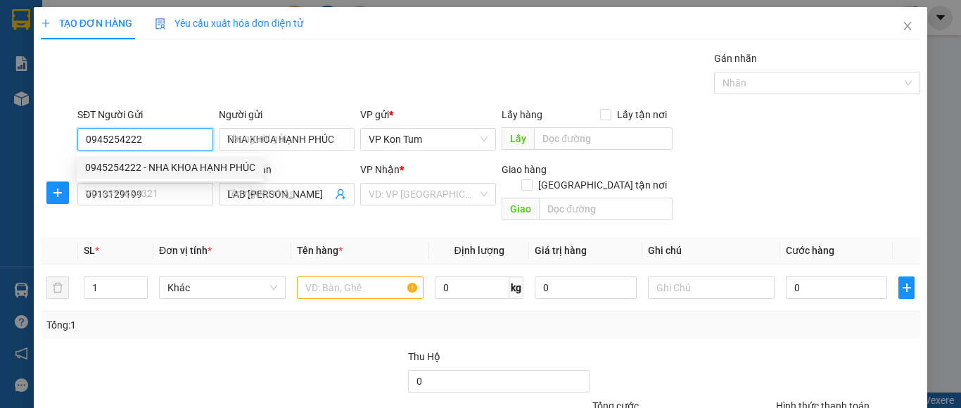
type input "40.000"
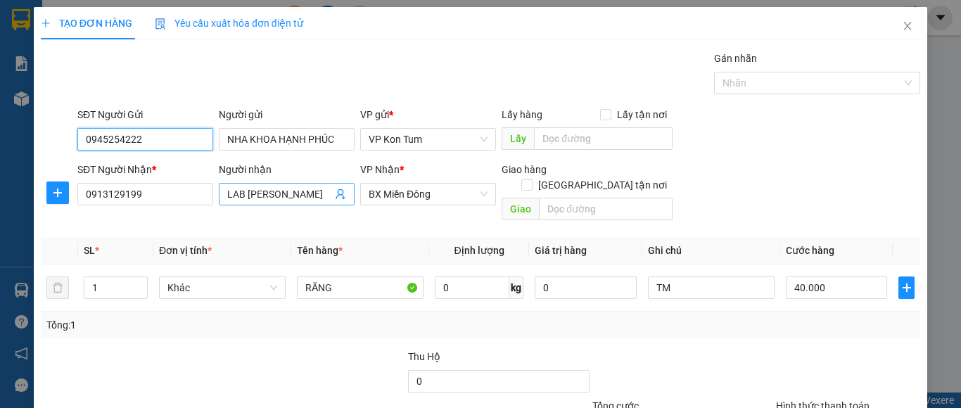
type input "0945254222"
drag, startPoint x: 298, startPoint y: 199, endPoint x: 171, endPoint y: 211, distance: 127.9
click at [170, 211] on div "Transit Pickup Surcharge Ids Transit Deliver Surcharge Ids Transit Deliver Surc…" at bounding box center [480, 280] width 879 height 458
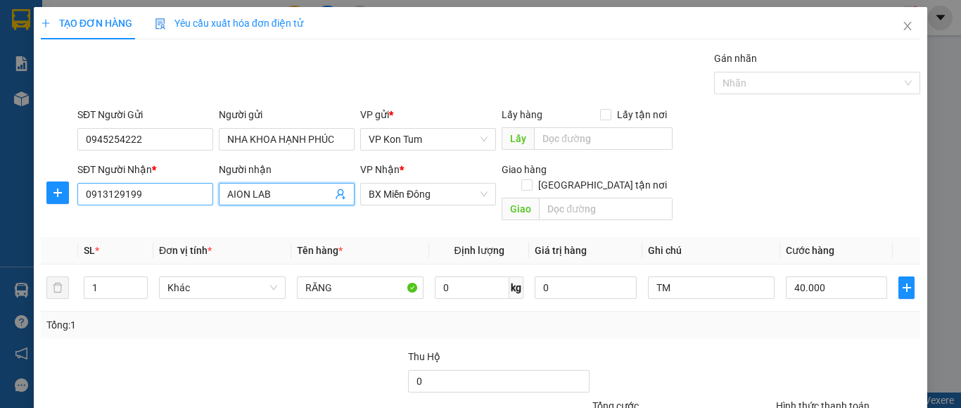
type input "AION LAB"
drag, startPoint x: 157, startPoint y: 189, endPoint x: 75, endPoint y: 209, distance: 83.9
click at [75, 209] on div "SĐT Người Nhận * 0913129199" at bounding box center [145, 194] width 141 height 65
drag, startPoint x: 449, startPoint y: 191, endPoint x: 344, endPoint y: 211, distance: 107.5
click at [345, 211] on div "Transit Pickup Surcharge Ids Transit Deliver Surcharge Ids Transit Deliver Surc…" at bounding box center [480, 280] width 879 height 458
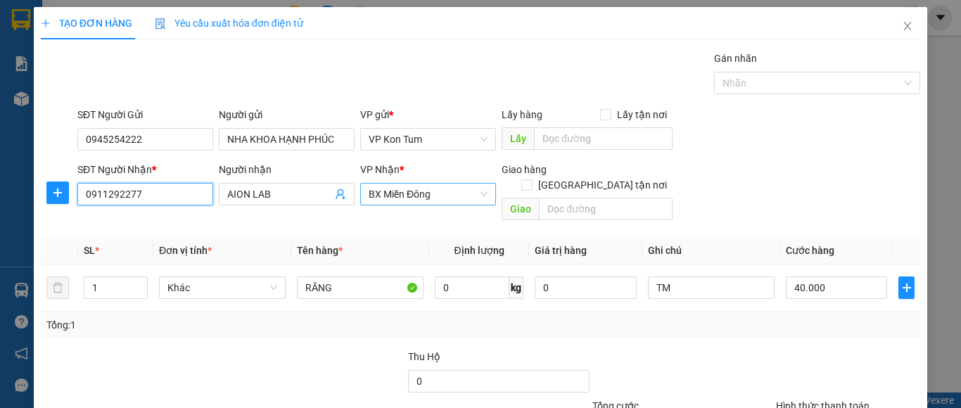
click at [438, 195] on span "BX Miền Đông" at bounding box center [428, 194] width 119 height 21
type input "0911292277"
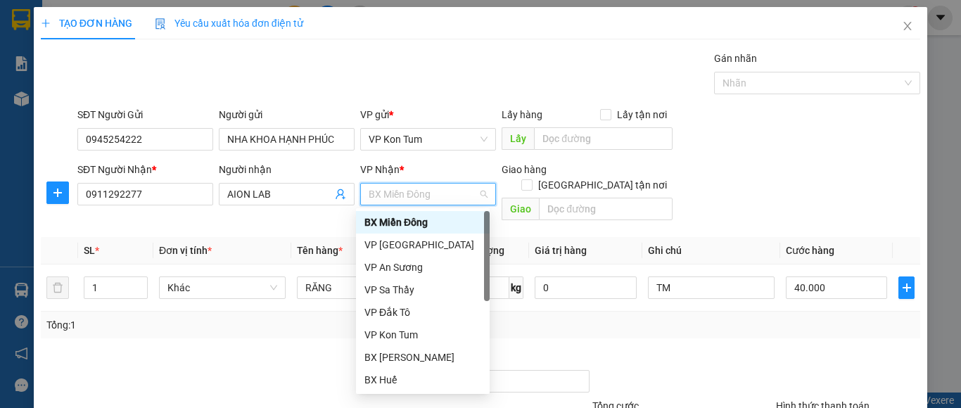
click at [438, 195] on span "BX Miền Đông" at bounding box center [428, 194] width 119 height 21
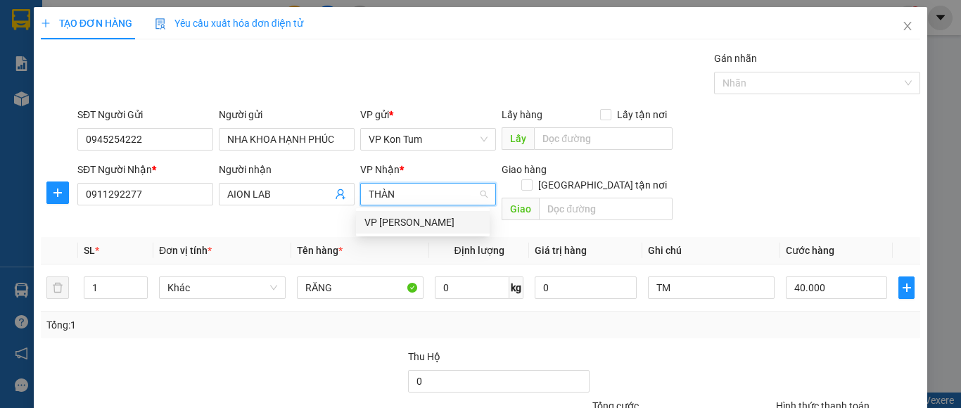
type input "THÀNH"
click at [431, 225] on div "VP [PERSON_NAME]" at bounding box center [422, 222] width 117 height 15
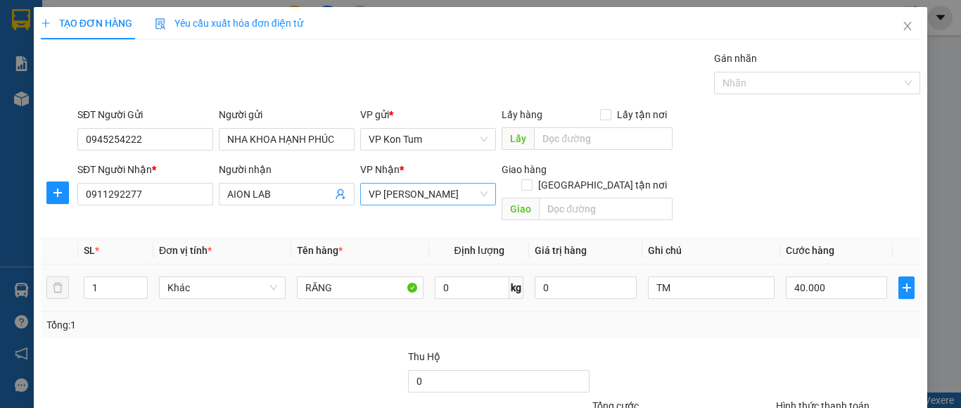
drag, startPoint x: 718, startPoint y: 287, endPoint x: 644, endPoint y: 285, distance: 73.9
click at [644, 285] on td "TM" at bounding box center [711, 287] width 138 height 47
drag, startPoint x: 663, startPoint y: 277, endPoint x: 594, endPoint y: 298, distance: 71.9
click at [596, 296] on div "SL * Đơn vị tính * Tên hàng * Định lượng Giá trị hàng Ghi chú Cước hàng 1 Khác …" at bounding box center [480, 287] width 879 height 101
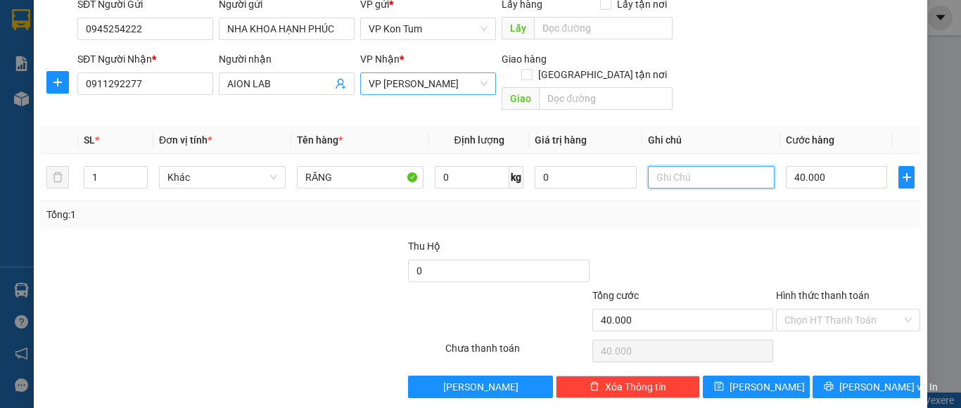
scroll to position [113, 0]
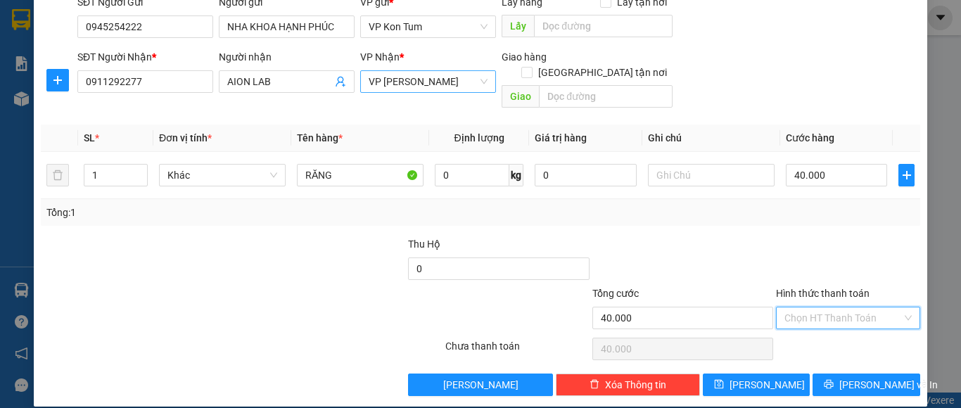
click at [810, 307] on input "Hình thức thanh toán" at bounding box center [842, 317] width 117 height 21
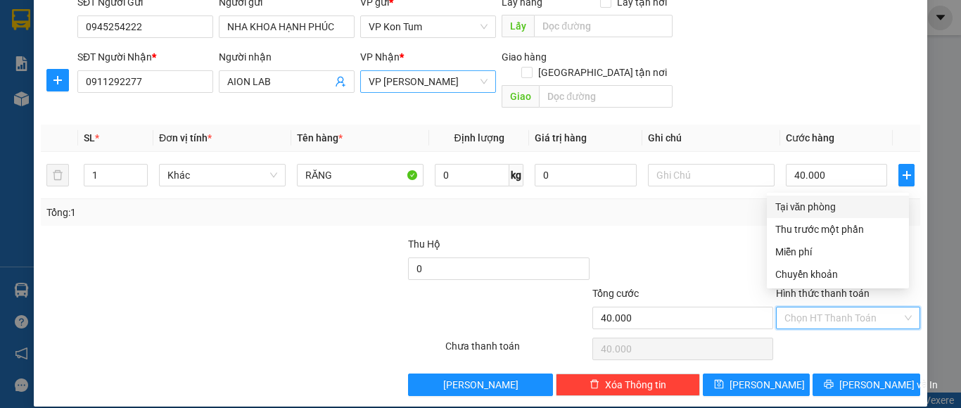
click at [834, 208] on div "Tại văn phòng" at bounding box center [837, 206] width 125 height 15
type input "0"
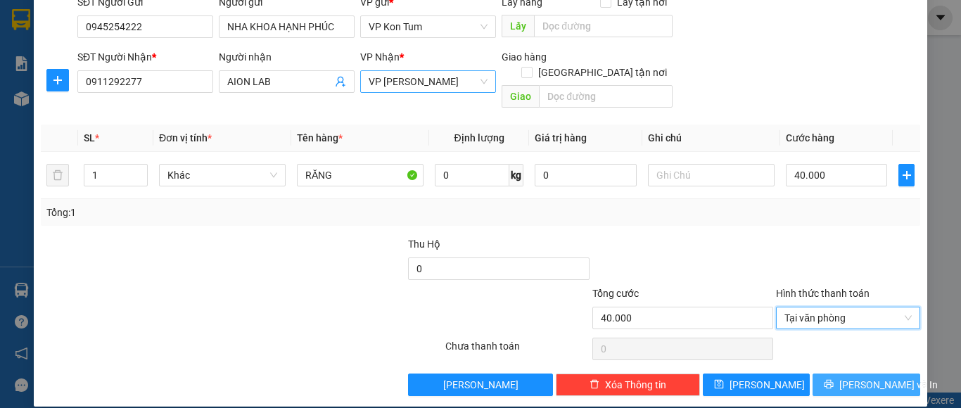
click at [845, 377] on span "[PERSON_NAME] và In" at bounding box center [888, 384] width 98 height 15
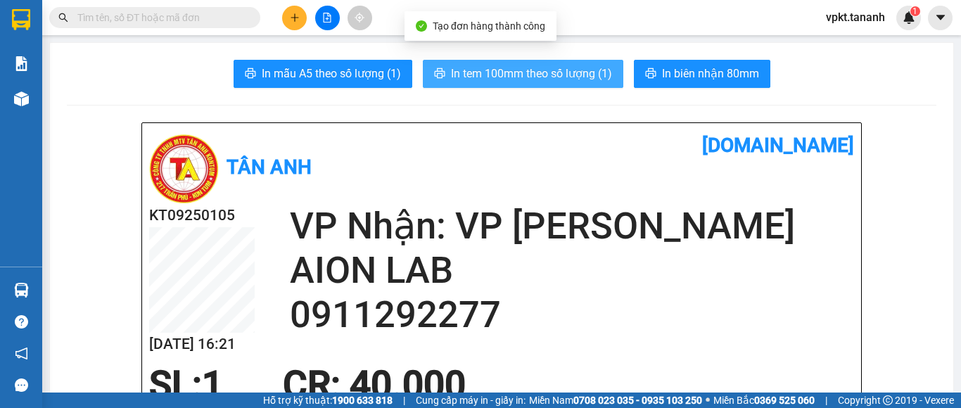
click at [611, 75] on button "In tem 100mm theo số lượng (1)" at bounding box center [523, 74] width 200 height 28
click at [591, 71] on span "In tem 100mm theo số lượng (1)" at bounding box center [531, 74] width 161 height 18
click at [593, 81] on span "In tem 100mm theo số lượng (1)" at bounding box center [531, 74] width 161 height 18
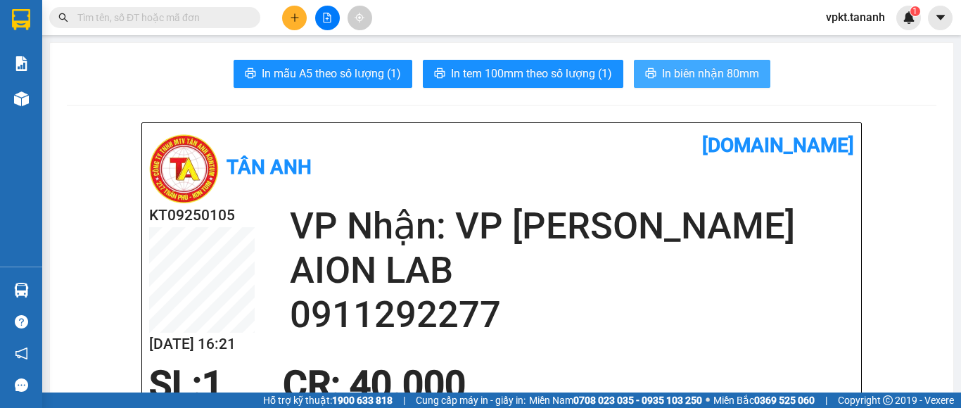
click at [674, 86] on button "In biên nhận 80mm" at bounding box center [702, 74] width 136 height 28
click at [676, 71] on span "In biên nhận 80mm" at bounding box center [710, 74] width 97 height 18
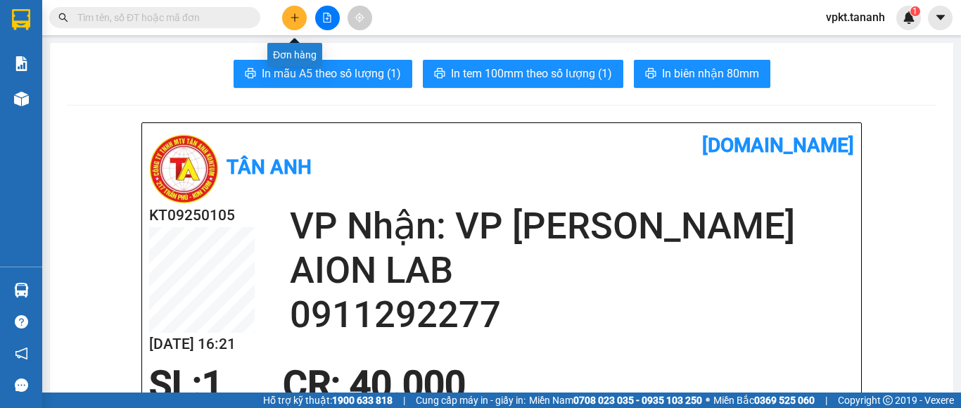
click at [291, 17] on icon "plus" at bounding box center [295, 18] width 10 height 10
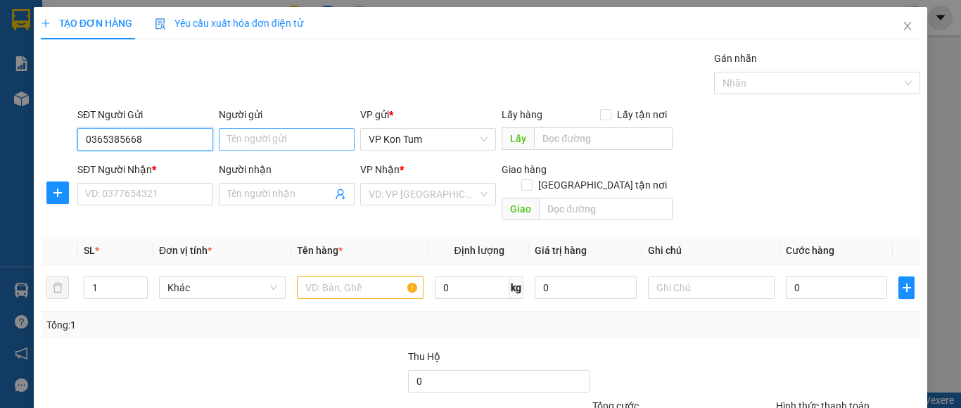
type input "0365385668"
click at [232, 144] on input "Người gửi" at bounding box center [287, 139] width 136 height 23
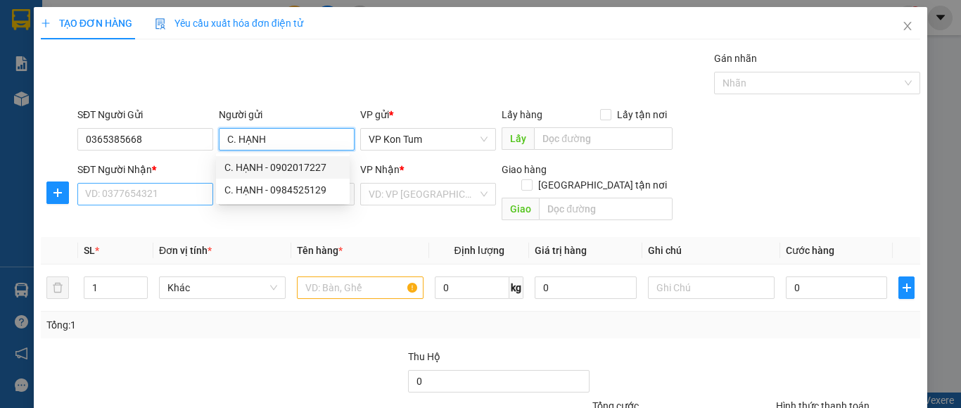
type input "C. HẠNH"
click at [175, 192] on input "SĐT Người Nhận *" at bounding box center [145, 194] width 136 height 23
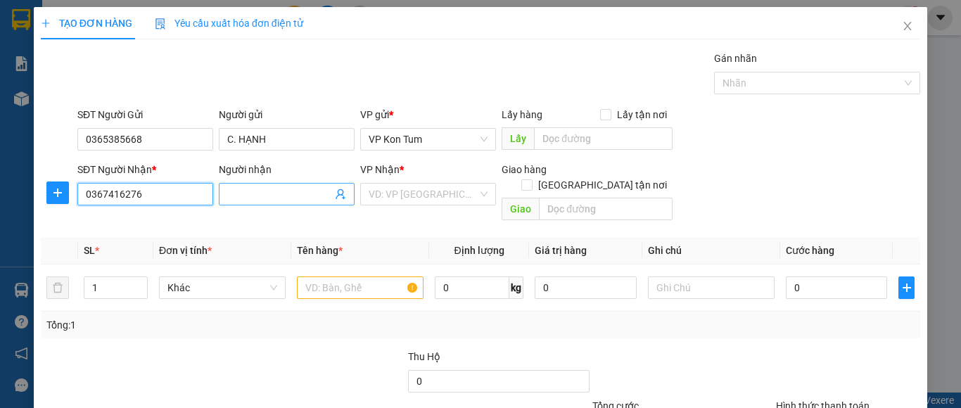
type input "0367416276"
click at [303, 201] on input "Người nhận" at bounding box center [279, 193] width 105 height 15
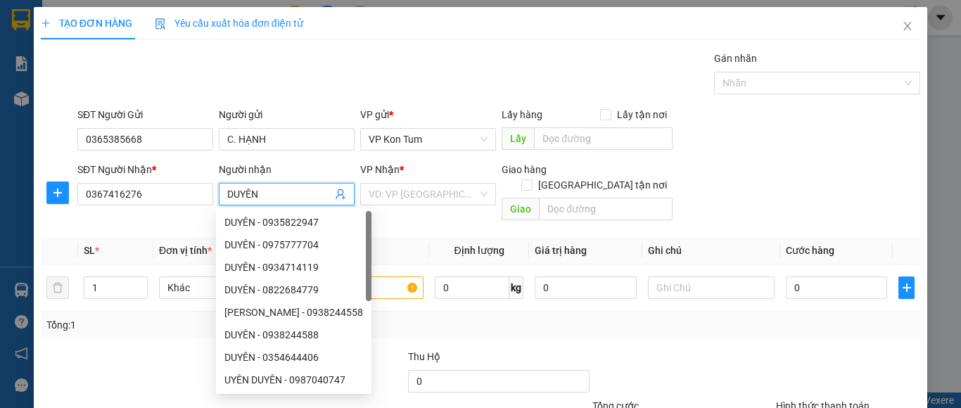
type input "DUYÊN"
click at [164, 321] on div "Tổng: 1" at bounding box center [480, 325] width 879 height 27
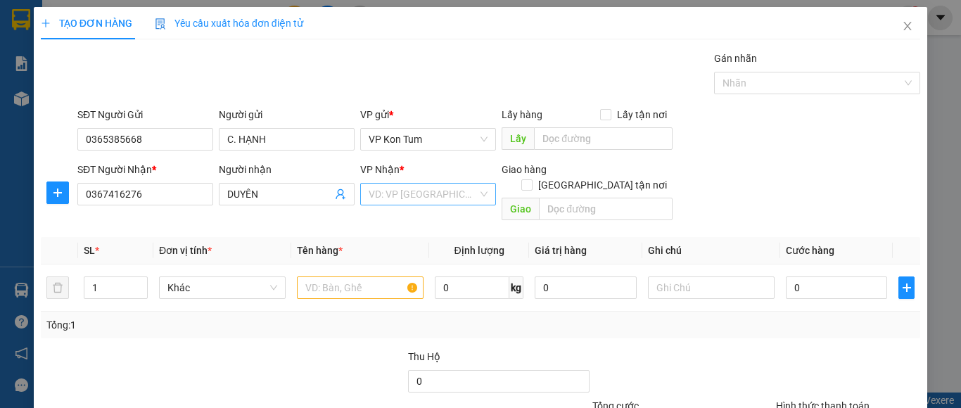
click at [440, 200] on input "search" at bounding box center [423, 194] width 109 height 21
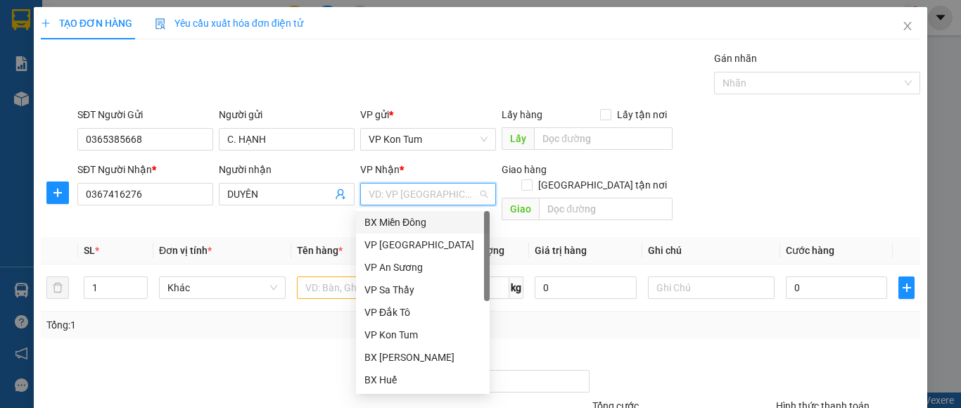
click at [422, 222] on div "BX Miền Đông" at bounding box center [422, 222] width 117 height 15
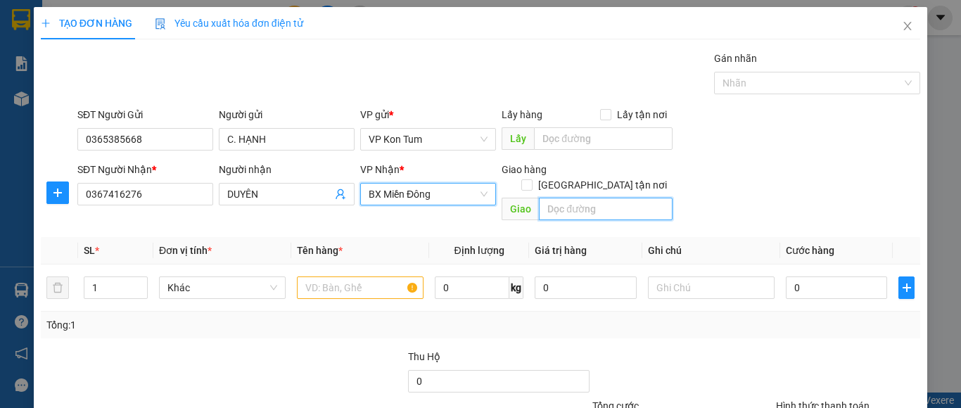
click at [548, 198] on input "text" at bounding box center [606, 209] width 134 height 23
click at [570, 198] on input "GTN/" at bounding box center [606, 209] width 134 height 23
type input "GTN/CR 50 TÂN BÌNH"
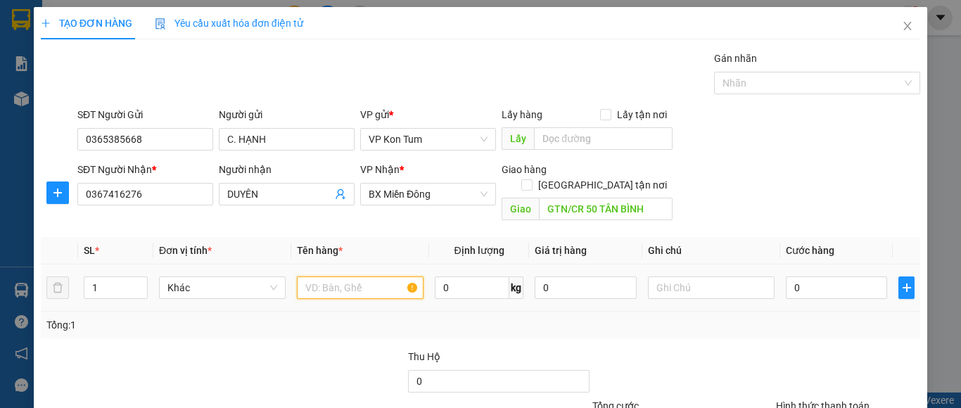
click at [365, 276] on input "text" at bounding box center [360, 287] width 127 height 23
type input "D"
type input "ĐÒ ĂN"
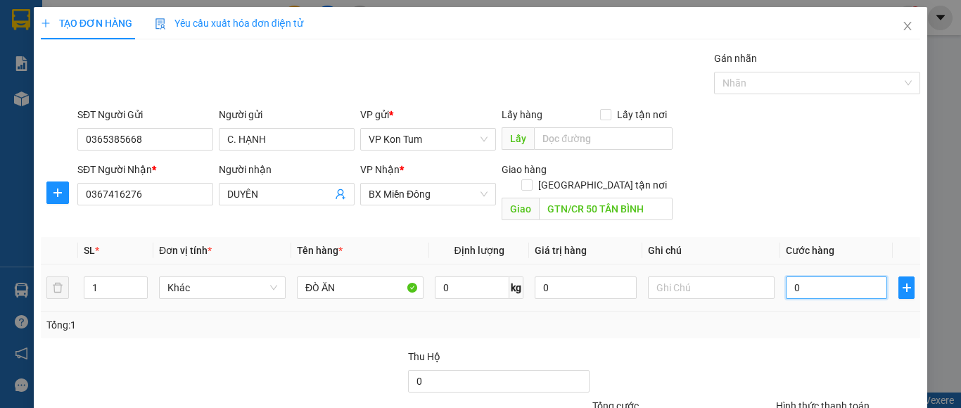
click at [793, 276] on input "0" at bounding box center [836, 287] width 101 height 23
click at [442, 198] on span "BX Miền Đông" at bounding box center [428, 194] width 119 height 21
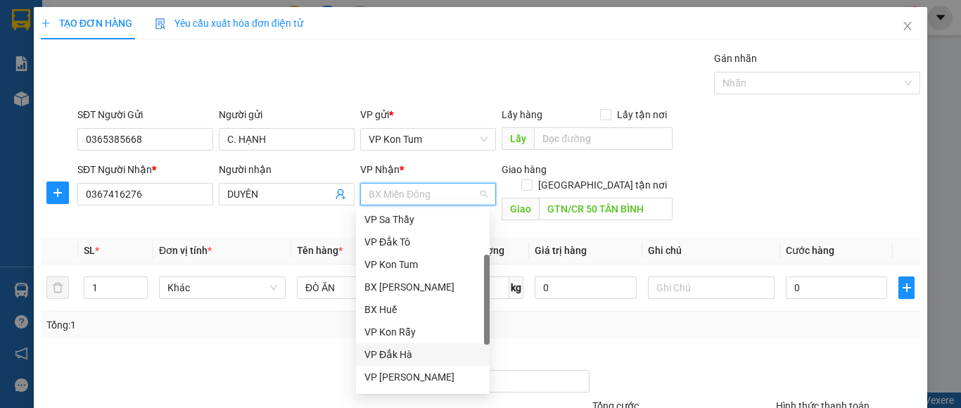
scroll to position [158, 0]
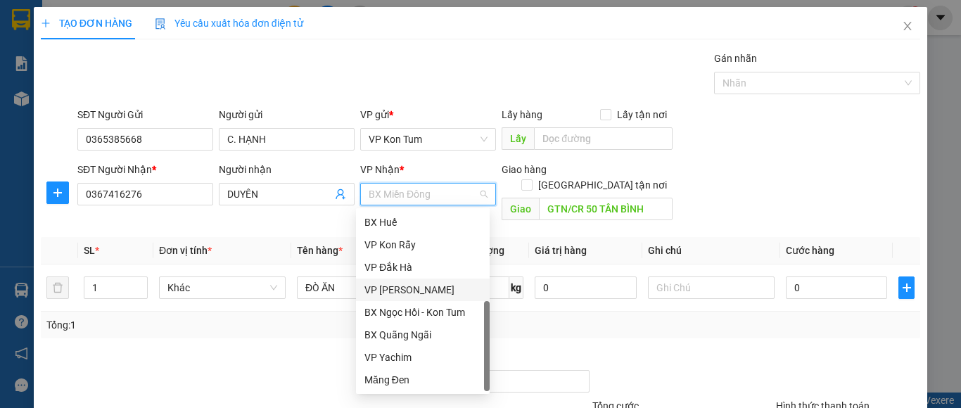
click at [410, 294] on div "VP [PERSON_NAME]" at bounding box center [422, 289] width 117 height 15
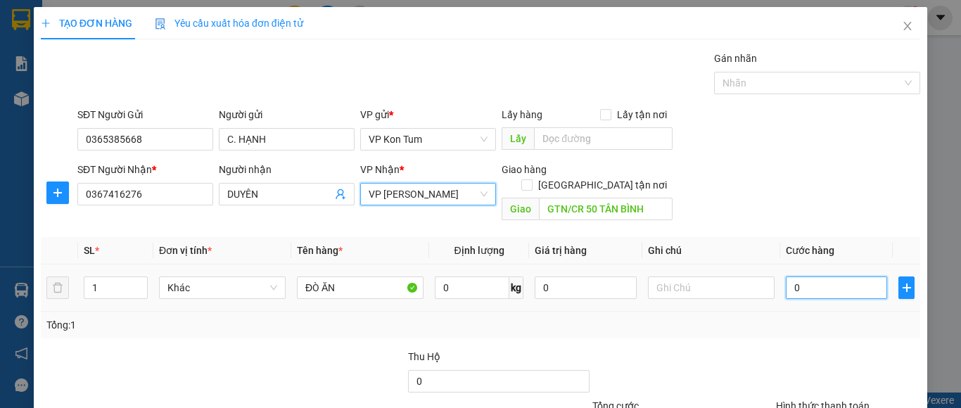
click at [789, 276] on input "0" at bounding box center [836, 287] width 101 height 23
type input "5"
type input "50"
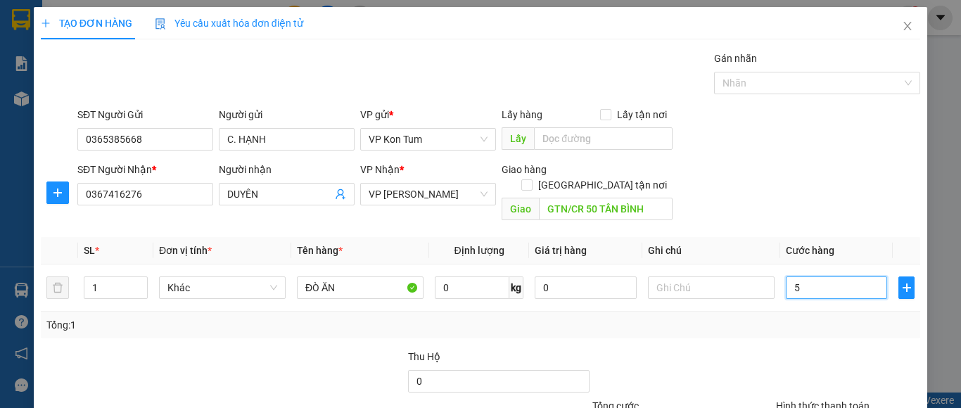
type input "50"
type input "500"
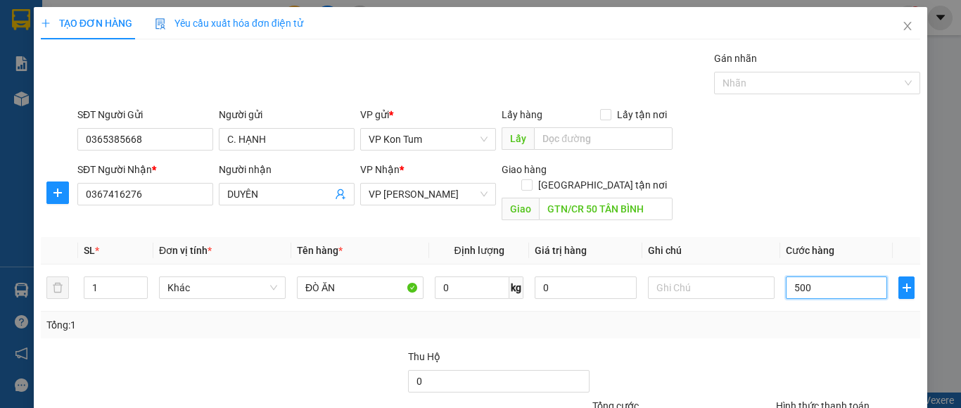
type input "5.000"
type input "50.000"
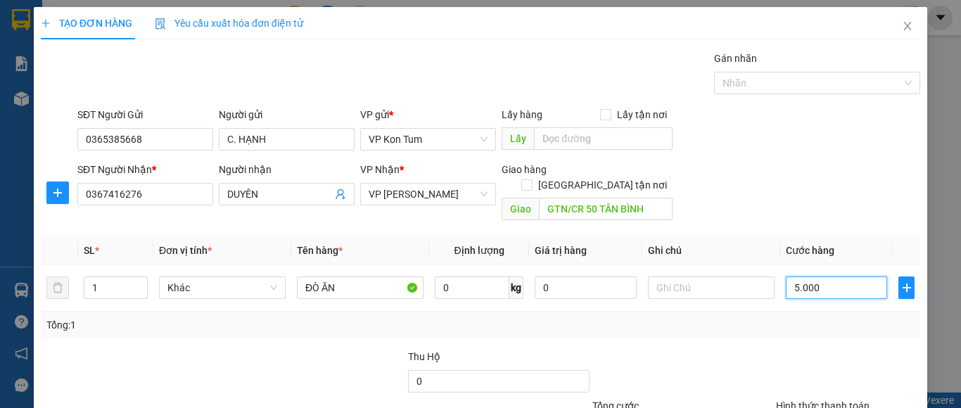
type input "50.000"
click at [797, 400] on label "Hình thức thanh toán" at bounding box center [823, 405] width 94 height 11
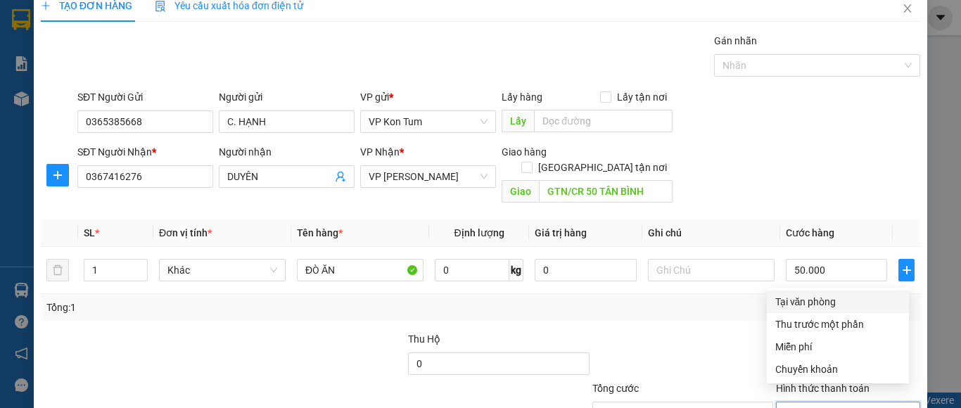
click at [835, 300] on div "Tại văn phòng" at bounding box center [837, 301] width 125 height 15
type input "0"
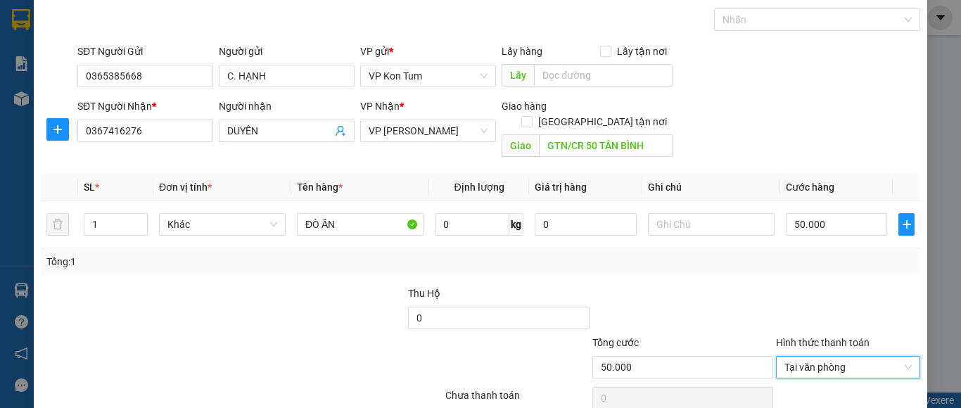
scroll to position [88, 0]
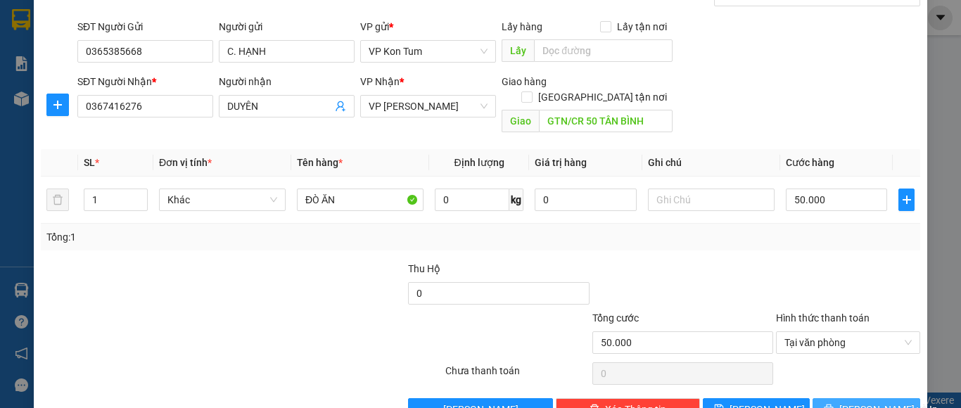
click at [838, 398] on button "[PERSON_NAME] và In" at bounding box center [866, 409] width 108 height 23
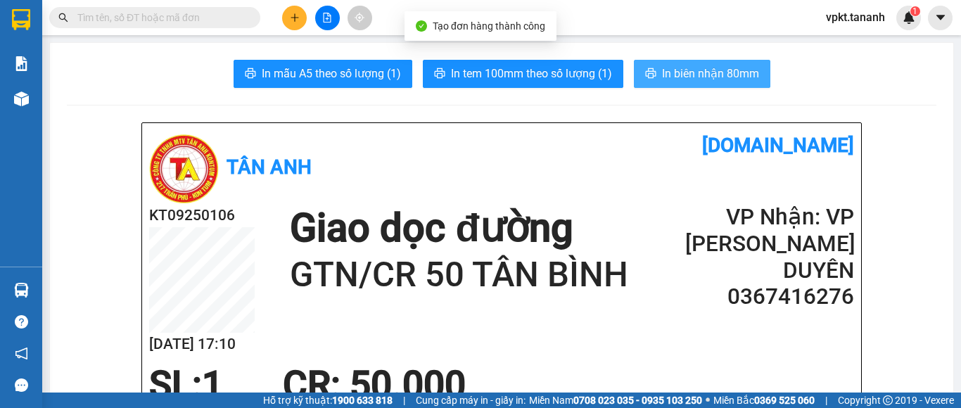
click at [722, 75] on span "In biên nhận 80mm" at bounding box center [710, 74] width 97 height 18
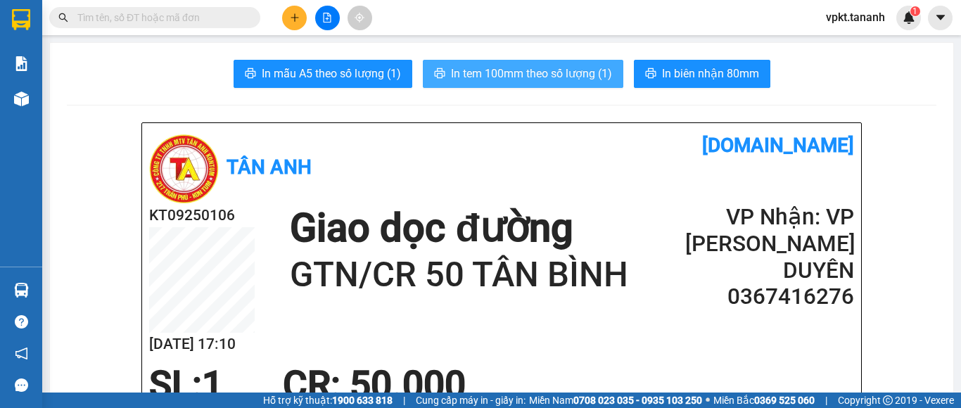
click at [499, 76] on span "In tem 100mm theo số lượng (1)" at bounding box center [531, 74] width 161 height 18
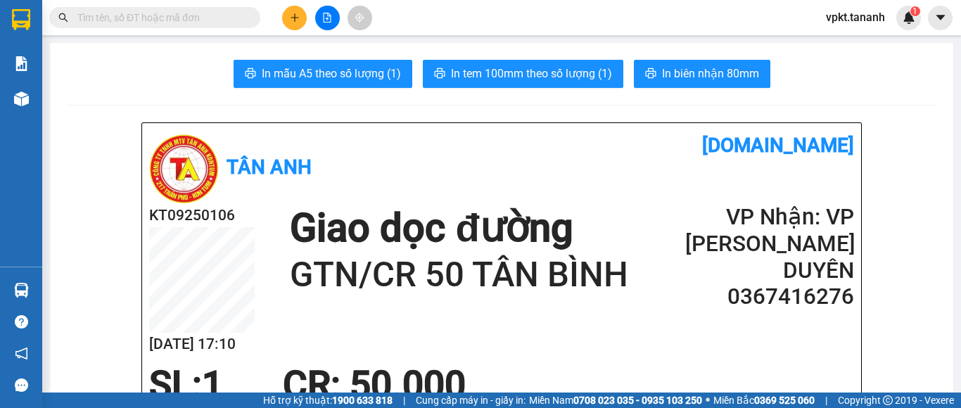
click at [288, 19] on button at bounding box center [294, 18] width 25 height 25
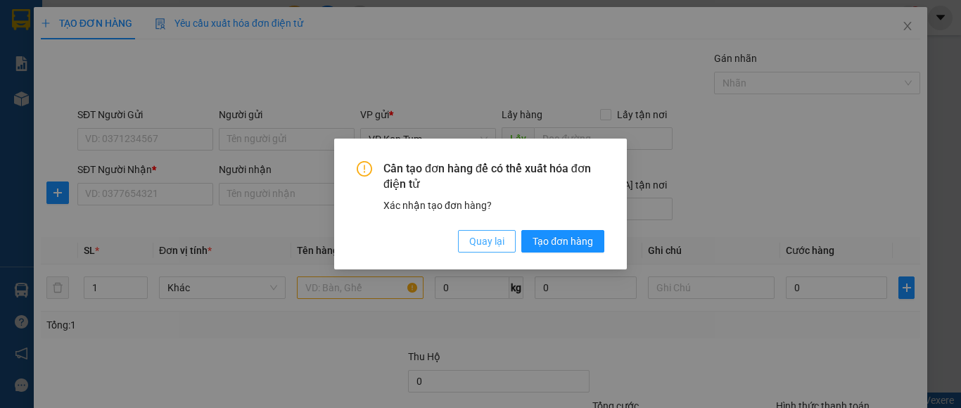
click at [496, 234] on span "Quay lại" at bounding box center [486, 241] width 35 height 15
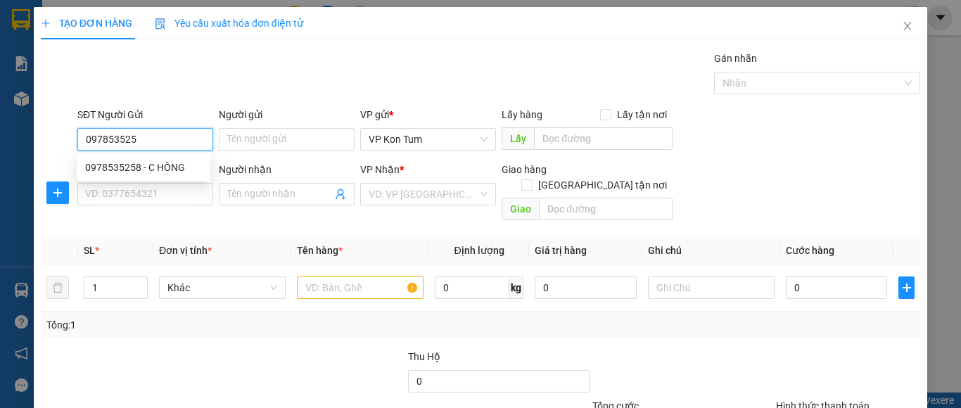
type input "0978535258"
click at [163, 177] on div "0978535258 - C HỒNG" at bounding box center [144, 167] width 134 height 23
type input "C HỒNG"
type input "0383229668"
type input "TUYẾT"
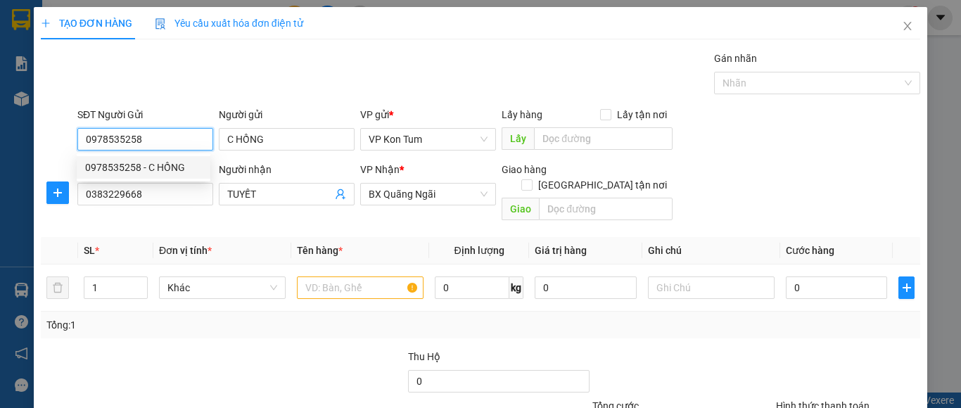
type input "30.000"
type input "0978535258"
click at [163, 168] on div "SĐT Người Nhận *" at bounding box center [145, 169] width 136 height 15
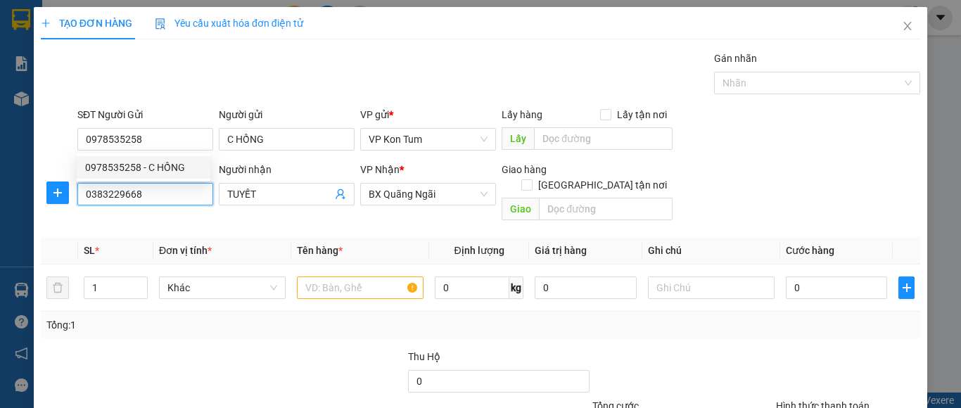
click at [163, 183] on input "0383229668" at bounding box center [145, 194] width 136 height 23
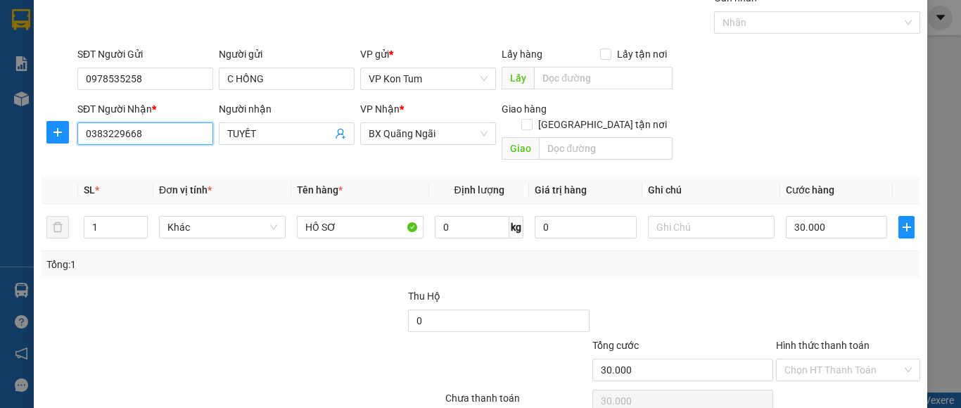
scroll to position [113, 0]
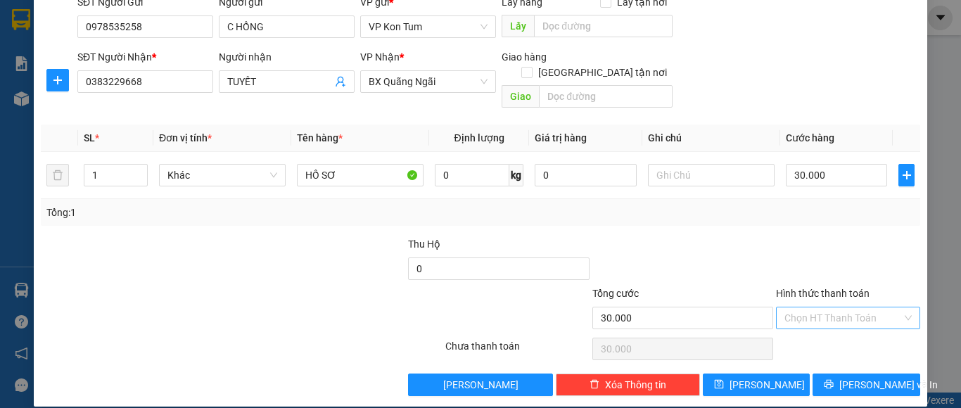
click at [816, 307] on input "Hình thức thanh toán" at bounding box center [842, 317] width 117 height 21
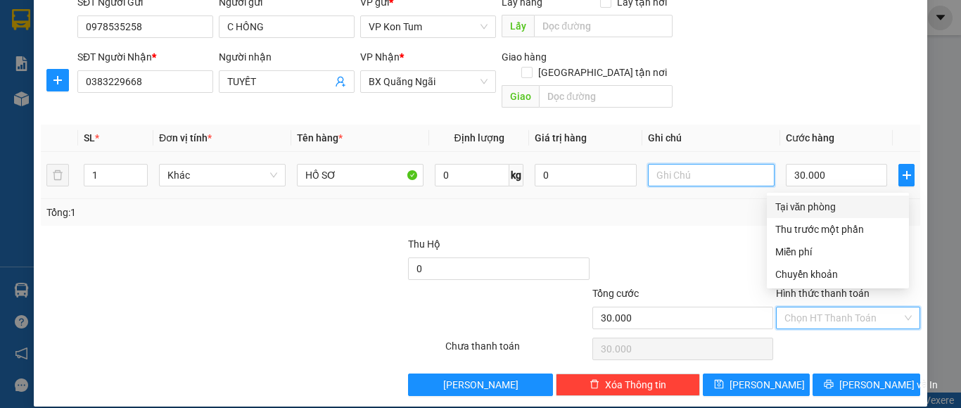
click at [682, 164] on input "text" at bounding box center [711, 175] width 127 height 23
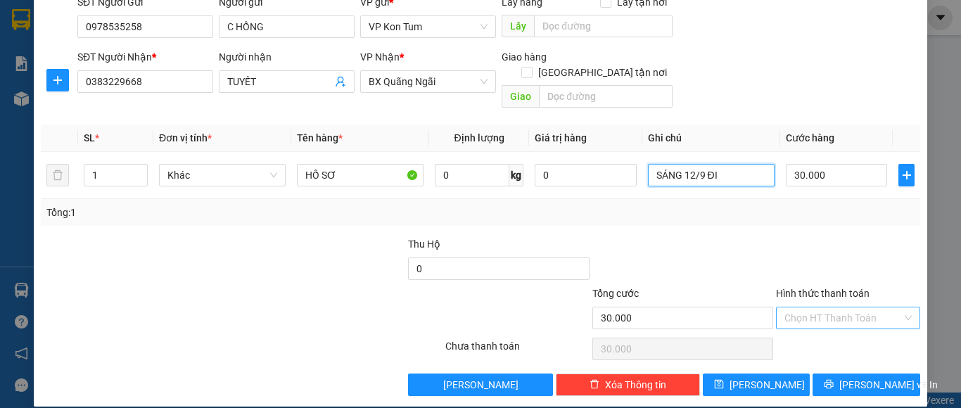
type input "SÁNG 12/9 ĐI"
click at [856, 307] on input "Hình thức thanh toán" at bounding box center [842, 317] width 117 height 21
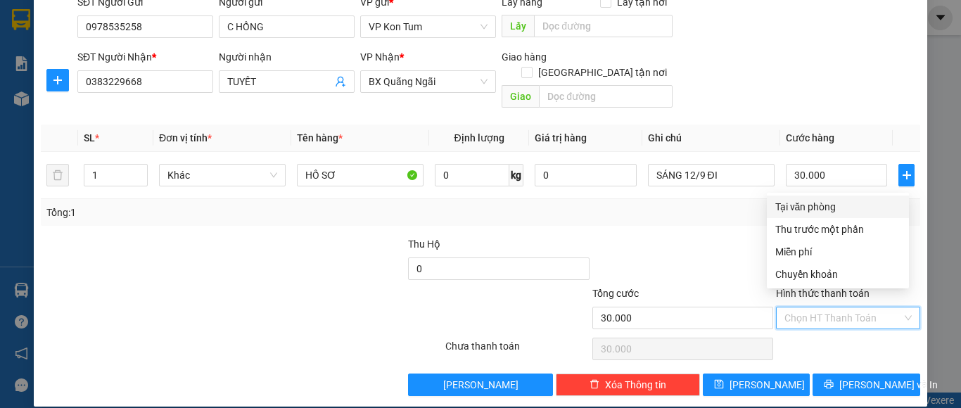
click at [803, 210] on div "Tại văn phòng" at bounding box center [837, 206] width 125 height 15
type input "0"
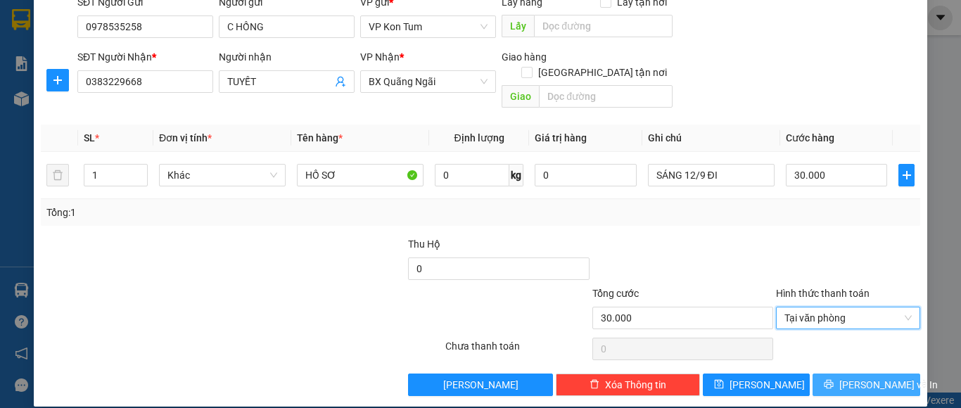
click at [834, 377] on button "[PERSON_NAME] và In" at bounding box center [866, 385] width 108 height 23
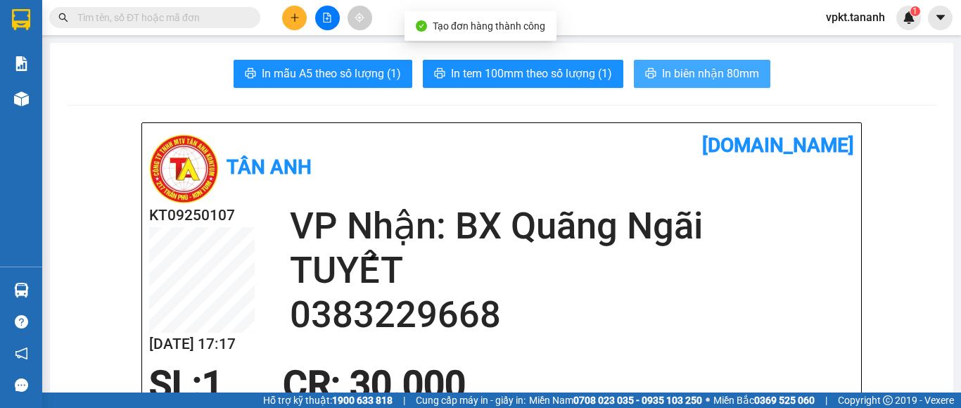
click at [664, 70] on span "In biên nhận 80mm" at bounding box center [710, 74] width 97 height 18
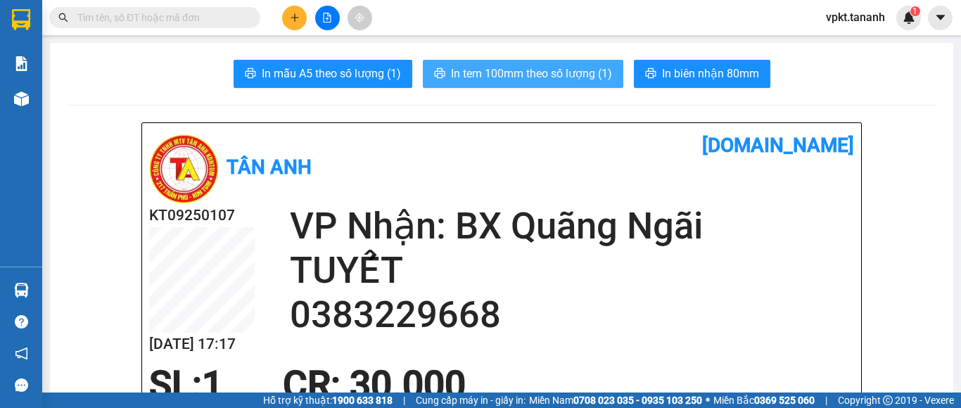
click at [594, 78] on span "In tem 100mm theo số lượng (1)" at bounding box center [531, 74] width 161 height 18
click at [512, 73] on span "In tem 100mm theo số lượng (1)" at bounding box center [531, 74] width 161 height 18
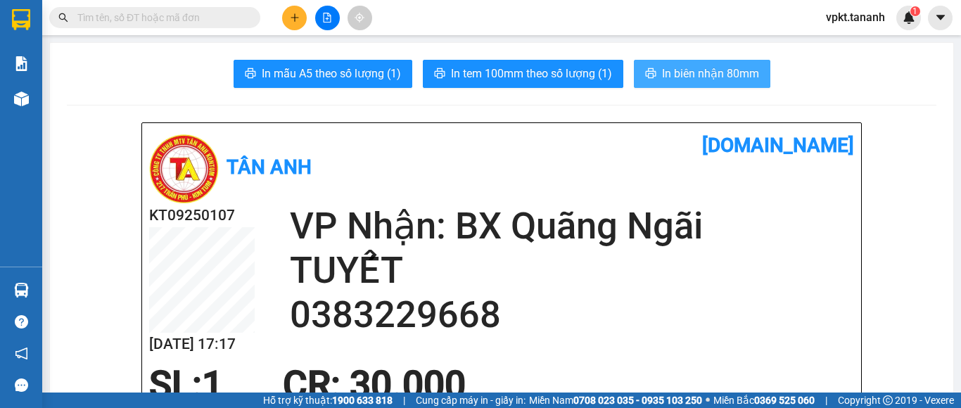
click at [727, 67] on span "In biên nhận 80mm" at bounding box center [710, 74] width 97 height 18
